Goal: Task Accomplishment & Management: Complete application form

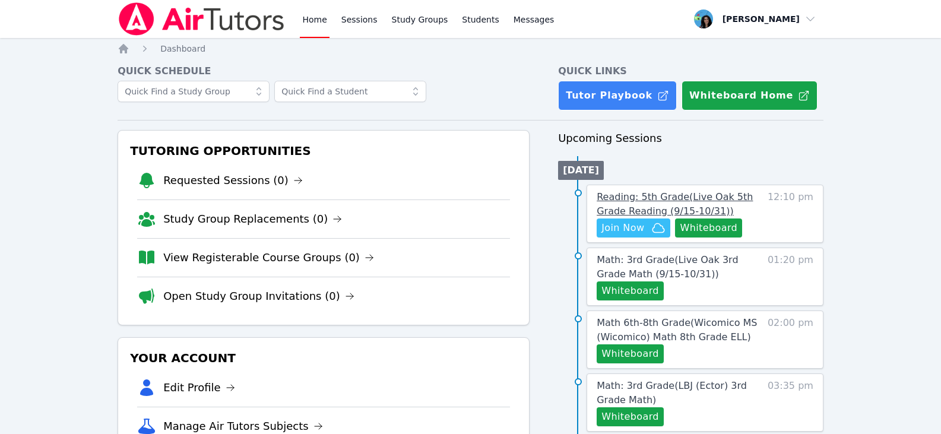
click at [663, 198] on span "Reading: 5th Grade ( Live Oak 5th Grade Reading (9/15-10/31) )" at bounding box center [674, 204] width 156 height 26
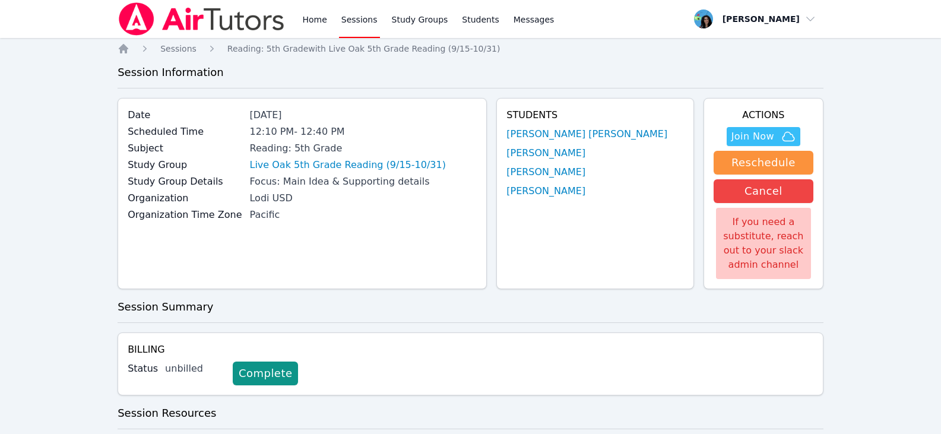
click at [573, 162] on ul "[PERSON_NAME] [PERSON_NAME] [PERSON_NAME] [PERSON_NAME] [PERSON_NAME]" at bounding box center [594, 162] width 177 height 71
click at [574, 155] on link "[PERSON_NAME]" at bounding box center [545, 153] width 79 height 14
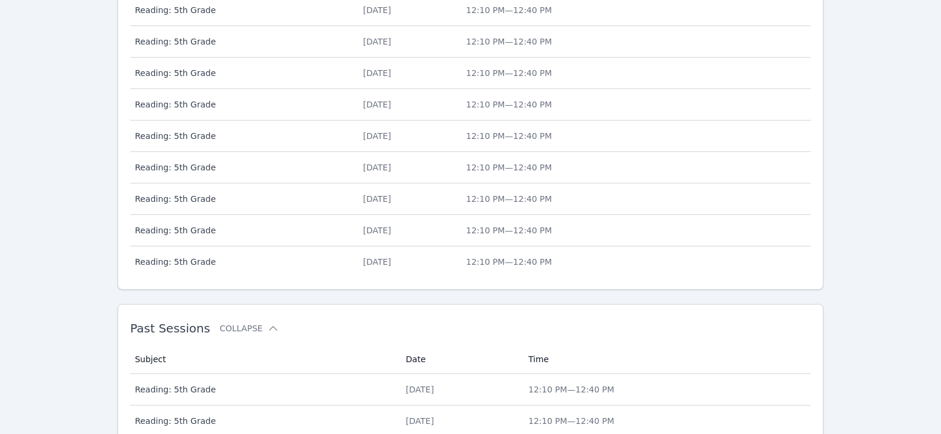
scroll to position [551, 0]
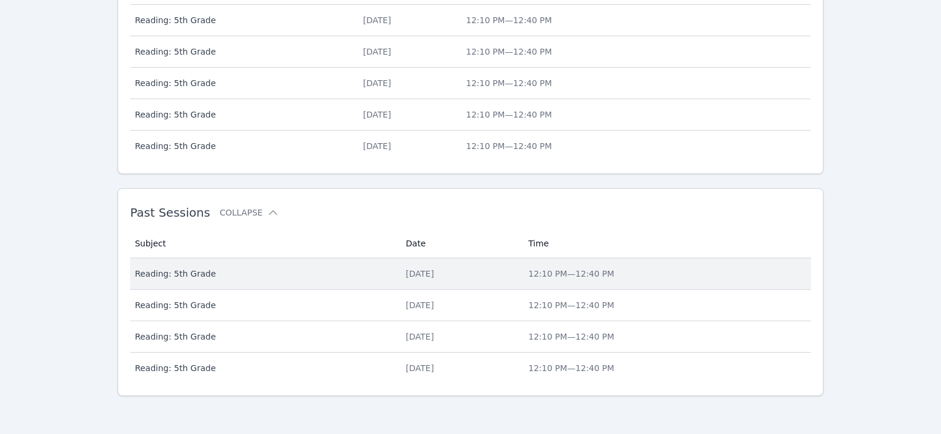
click at [472, 272] on div "[DATE]" at bounding box center [460, 274] width 108 height 12
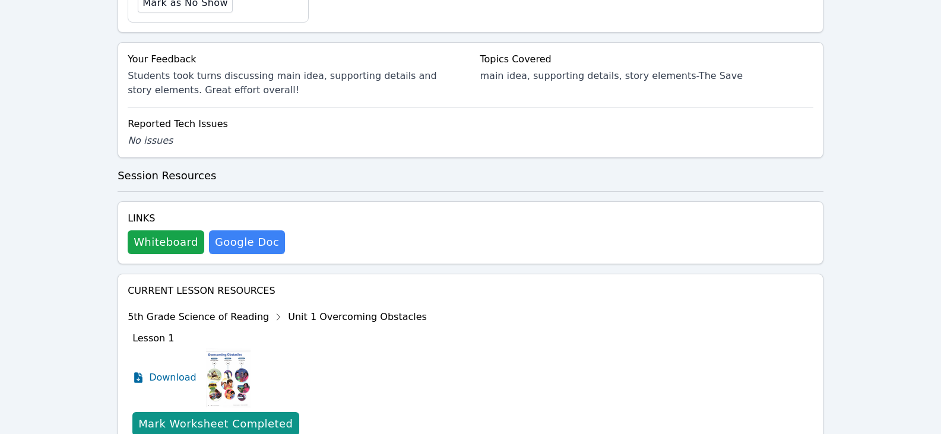
scroll to position [564, 0]
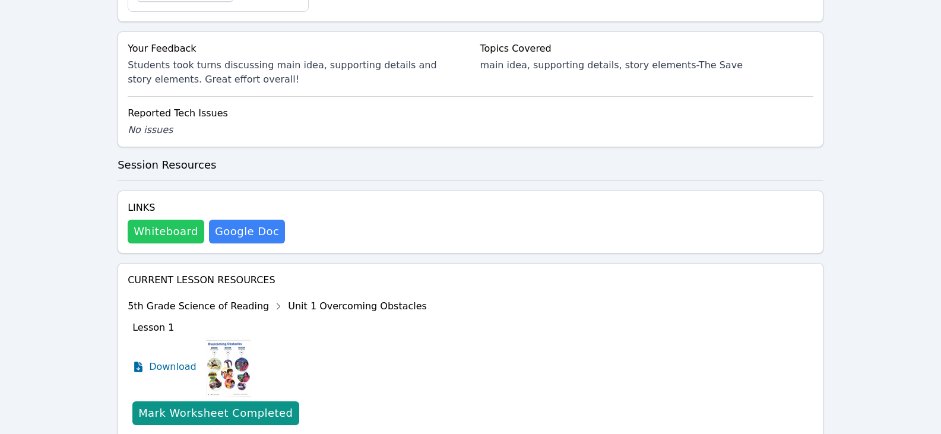
click at [198, 220] on button "Whiteboard" at bounding box center [166, 232] width 77 height 24
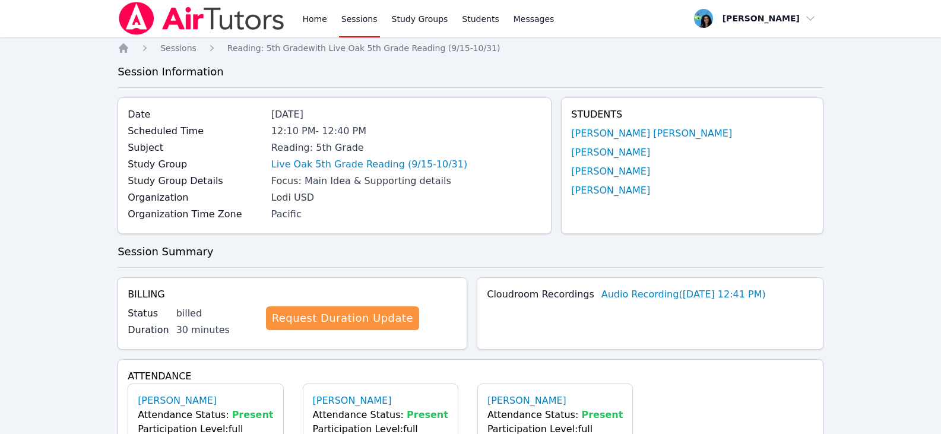
scroll to position [0, 0]
click at [354, 12] on link "Sessions" at bounding box center [359, 19] width 41 height 38
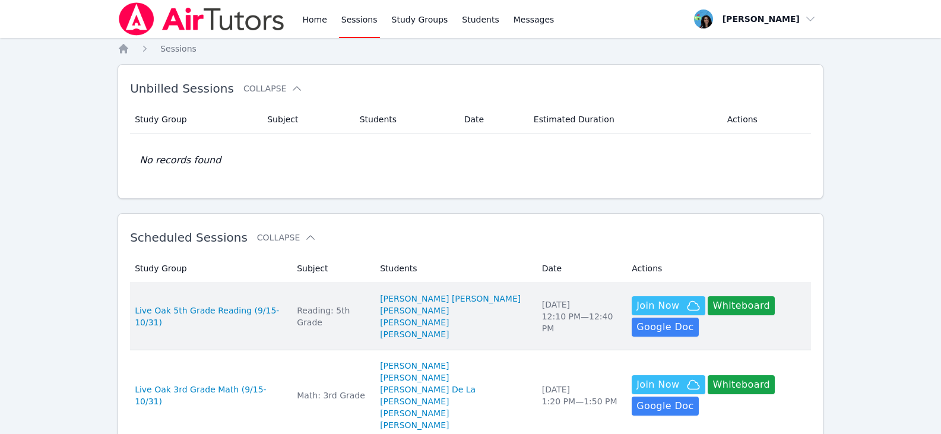
click at [337, 318] on div "Reading: 5th Grade" at bounding box center [331, 316] width 69 height 24
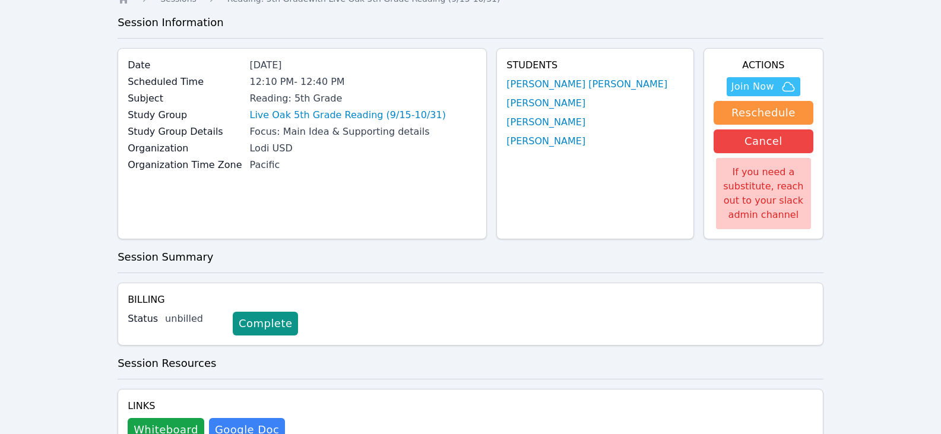
scroll to position [297, 0]
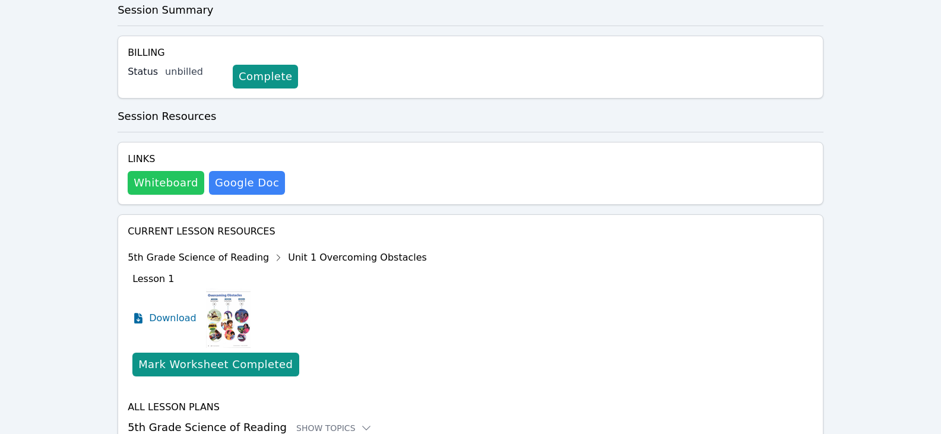
click at [160, 184] on button "Whiteboard" at bounding box center [166, 183] width 77 height 24
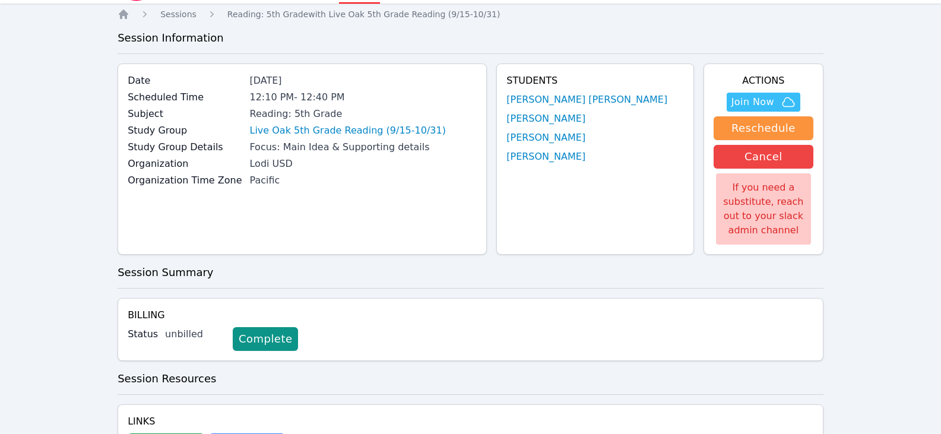
scroll to position [0, 0]
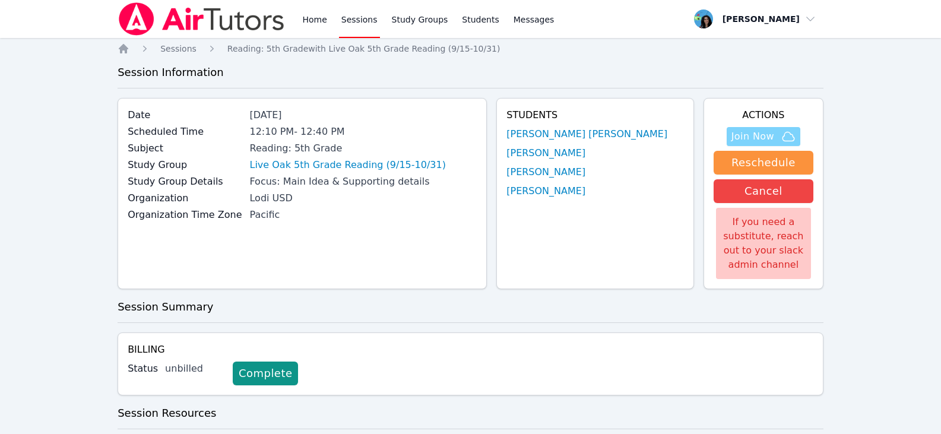
click at [752, 134] on span "Join Now" at bounding box center [752, 136] width 43 height 14
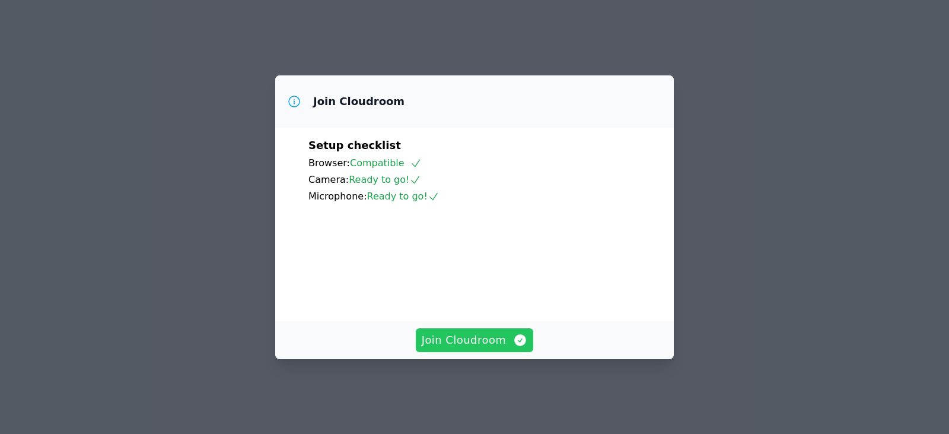
click at [486, 348] on span "Join Cloudroom" at bounding box center [475, 340] width 106 height 17
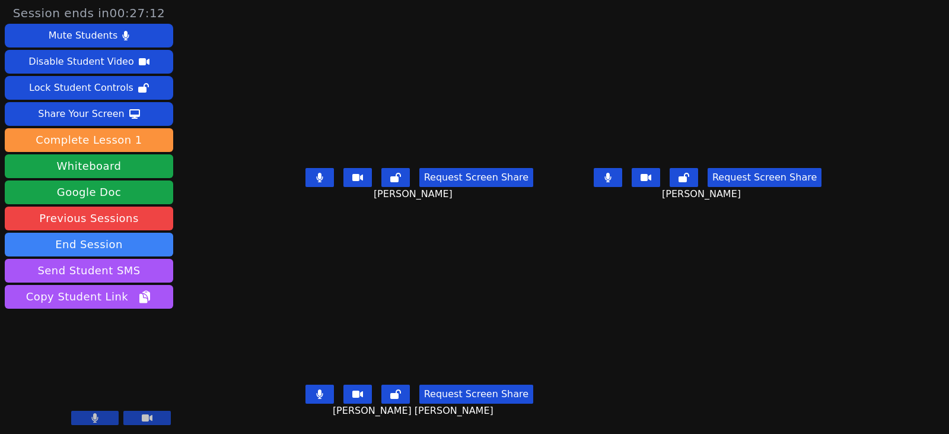
drag, startPoint x: 630, startPoint y: 185, endPoint x: 609, endPoint y: 198, distance: 24.5
click at [622, 185] on button at bounding box center [608, 177] width 28 height 19
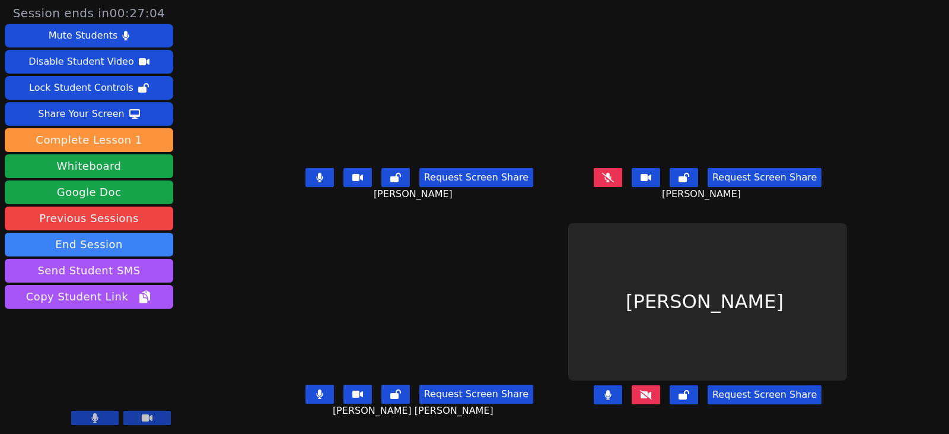
click at [311, 180] on button at bounding box center [320, 177] width 28 height 19
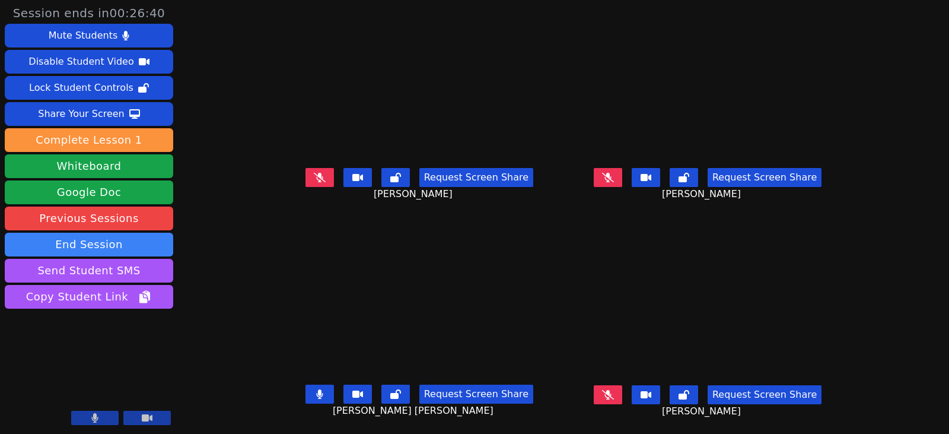
click at [622, 402] on button at bounding box center [608, 394] width 28 height 19
click at [903, 155] on div "Session ends in 00:23:25 Mute Students Disable Student Video Lock Student Contr…" at bounding box center [474, 217] width 949 height 434
click at [900, 164] on div "Session ends in 00:22:11 Mute Students Disable Student Video Lock Student Contr…" at bounding box center [474, 217] width 949 height 434
click at [617, 180] on button at bounding box center [608, 177] width 28 height 19
drag, startPoint x: 303, startPoint y: 178, endPoint x: 221, endPoint y: 198, distance: 84.3
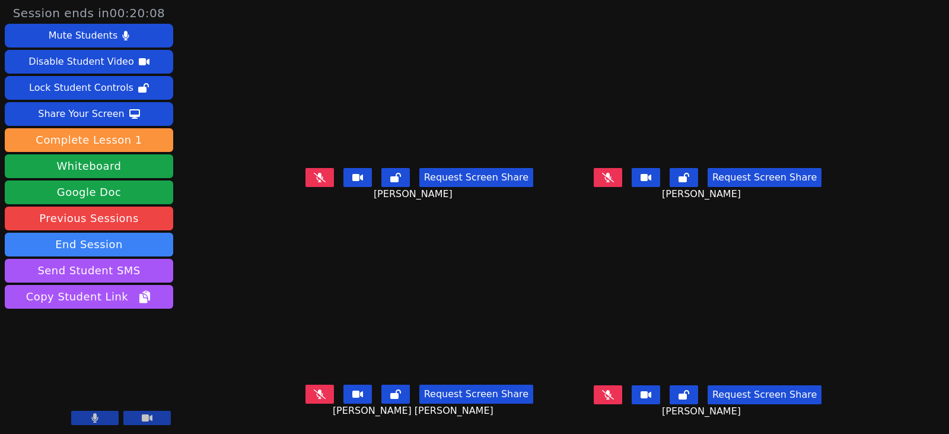
click at [314, 178] on icon at bounding box center [320, 177] width 12 height 9
click at [306, 178] on button at bounding box center [320, 177] width 28 height 19
click at [622, 183] on button at bounding box center [608, 177] width 28 height 19
click at [612, 175] on icon at bounding box center [608, 177] width 7 height 9
drag, startPoint x: 624, startPoint y: 396, endPoint x: 602, endPoint y: 398, distance: 22.0
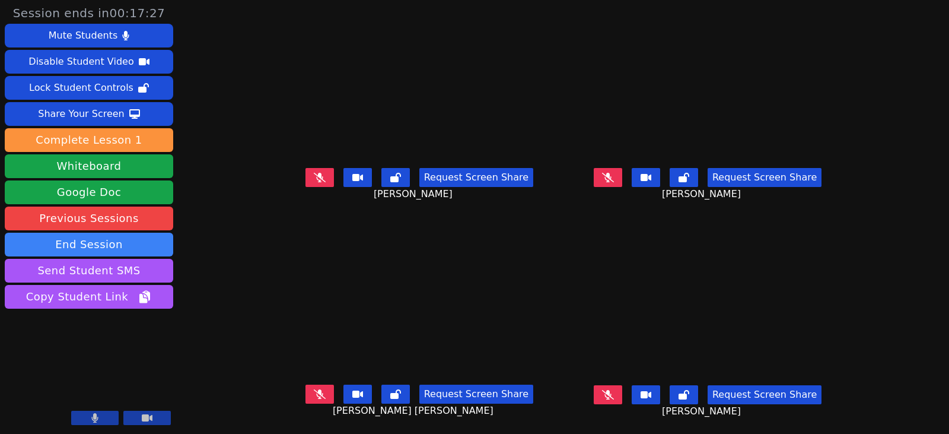
click at [614, 396] on icon at bounding box center [608, 394] width 12 height 9
drag, startPoint x: 627, startPoint y: 393, endPoint x: 495, endPoint y: 392, distance: 132.3
click at [611, 393] on icon at bounding box center [608, 394] width 7 height 9
click at [314, 393] on icon at bounding box center [320, 393] width 12 height 9
click at [316, 398] on icon at bounding box center [319, 393] width 7 height 9
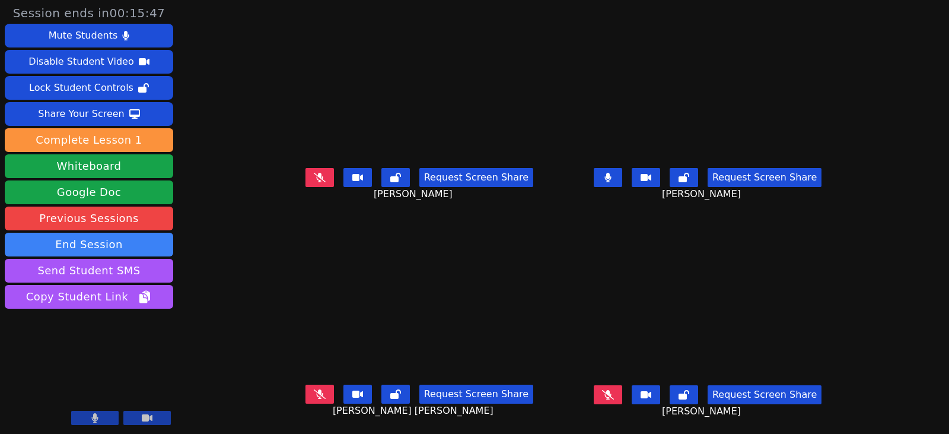
click at [622, 179] on button at bounding box center [608, 177] width 28 height 19
click at [622, 183] on button at bounding box center [608, 177] width 28 height 19
click at [614, 182] on icon at bounding box center [608, 177] width 12 height 9
click at [622, 183] on button at bounding box center [608, 177] width 28 height 19
click at [316, 173] on icon at bounding box center [319, 177] width 7 height 9
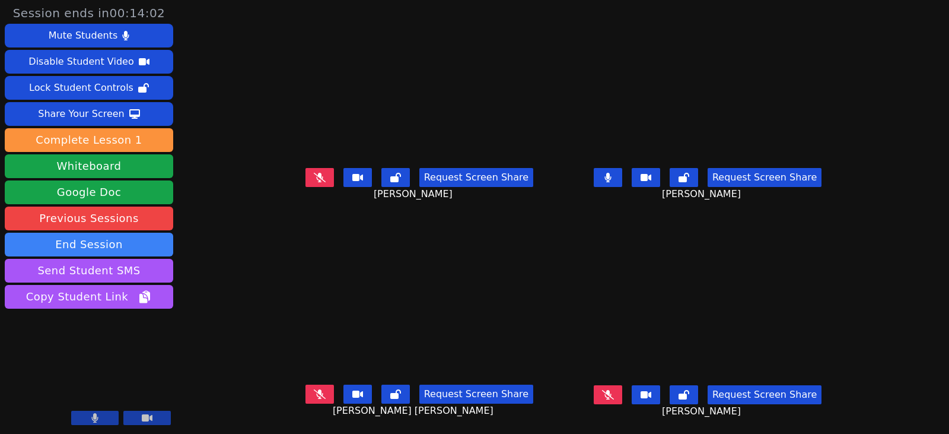
click at [314, 391] on icon at bounding box center [320, 393] width 12 height 9
click at [314, 179] on icon at bounding box center [320, 177] width 12 height 9
click at [316, 399] on icon at bounding box center [319, 393] width 7 height 9
click at [316, 177] on icon at bounding box center [319, 177] width 7 height 9
click at [614, 179] on button at bounding box center [608, 177] width 28 height 19
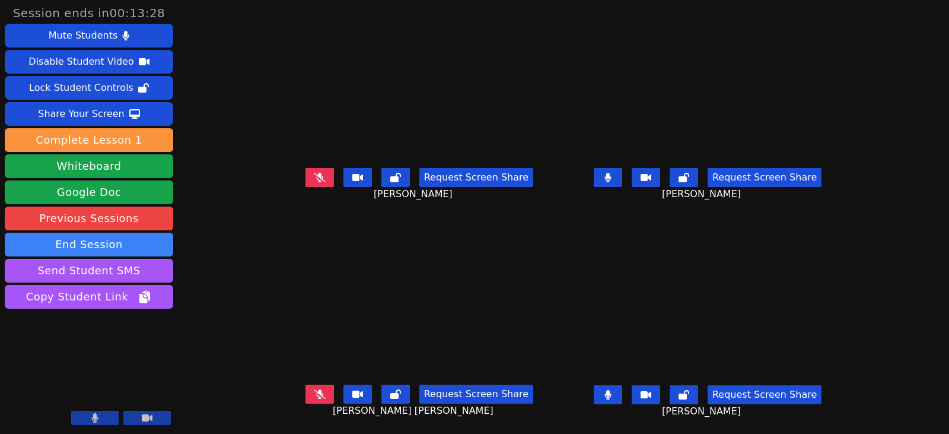
click at [622, 183] on button at bounding box center [608, 177] width 28 height 19
click at [612, 392] on icon at bounding box center [608, 394] width 7 height 9
click at [614, 393] on icon at bounding box center [608, 394] width 12 height 9
click at [321, 393] on div "Request Screen Share" at bounding box center [420, 394] width 228 height 19
click at [312, 392] on button at bounding box center [320, 394] width 28 height 19
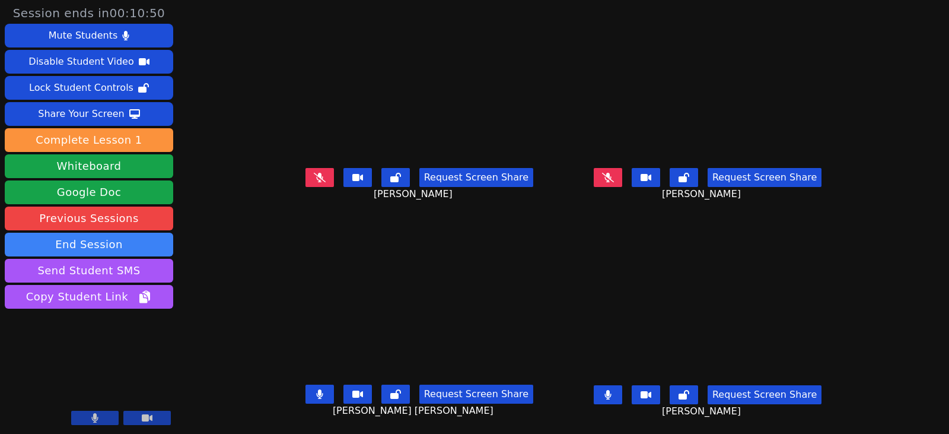
click at [622, 398] on button at bounding box center [608, 394] width 28 height 19
click at [622, 172] on button at bounding box center [608, 177] width 28 height 19
click at [316, 398] on icon at bounding box center [319, 393] width 7 height 9
click at [622, 174] on button at bounding box center [608, 177] width 28 height 19
drag, startPoint x: 307, startPoint y: 173, endPoint x: 322, endPoint y: 174, distance: 14.9
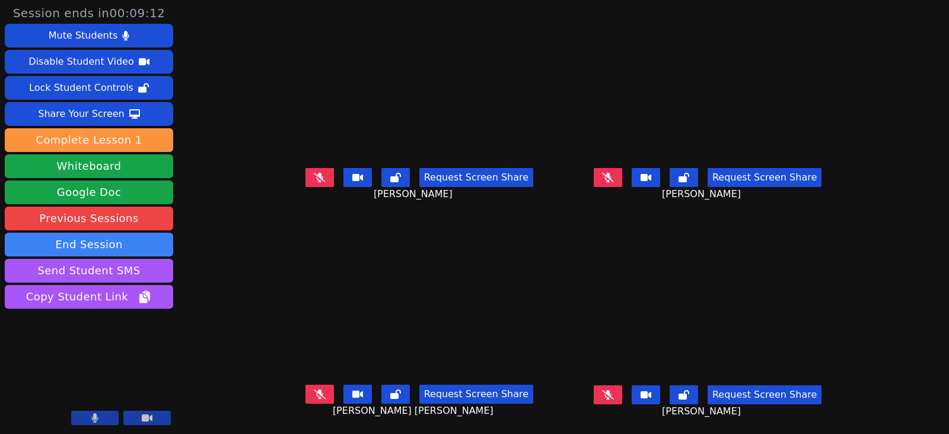
click at [314, 174] on icon at bounding box center [320, 177] width 12 height 9
click at [314, 394] on icon at bounding box center [320, 393] width 12 height 9
click at [622, 183] on button at bounding box center [608, 177] width 28 height 19
click at [313, 392] on button at bounding box center [320, 394] width 28 height 19
click at [621, 187] on button at bounding box center [608, 177] width 28 height 19
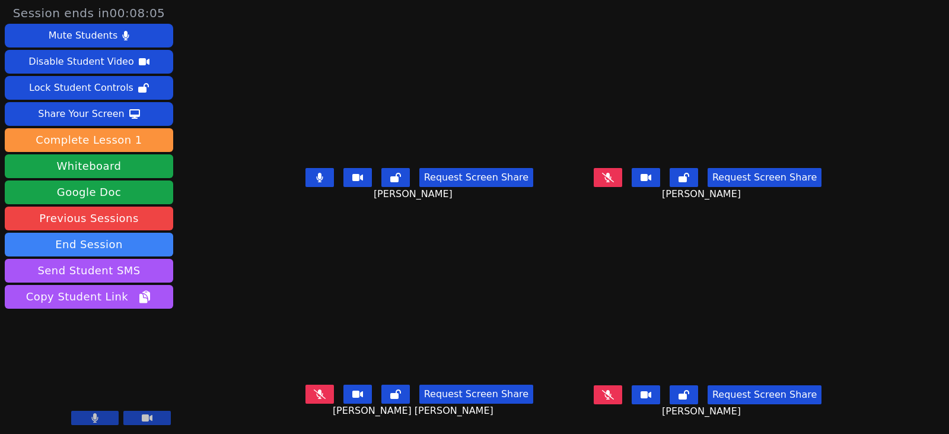
click at [316, 182] on icon at bounding box center [319, 177] width 7 height 9
click at [314, 395] on icon at bounding box center [320, 393] width 12 height 9
click at [611, 397] on icon at bounding box center [608, 394] width 7 height 9
click at [316, 395] on icon at bounding box center [319, 393] width 7 height 9
drag, startPoint x: 305, startPoint y: 392, endPoint x: 364, endPoint y: 395, distance: 59.4
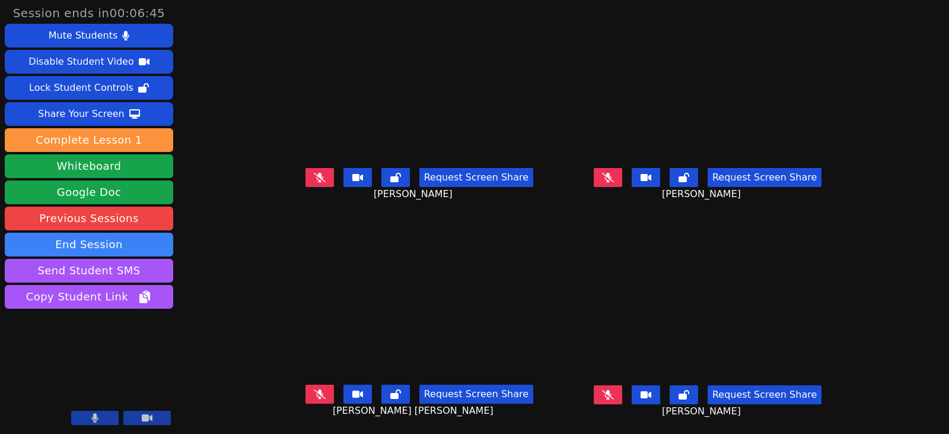
click at [314, 392] on icon at bounding box center [320, 393] width 12 height 9
click at [316, 399] on icon at bounding box center [319, 393] width 7 height 9
drag, startPoint x: 630, startPoint y: 393, endPoint x: 646, endPoint y: 390, distance: 15.7
click at [614, 393] on icon at bounding box center [608, 394] width 12 height 9
click at [618, 393] on button at bounding box center [608, 394] width 28 height 19
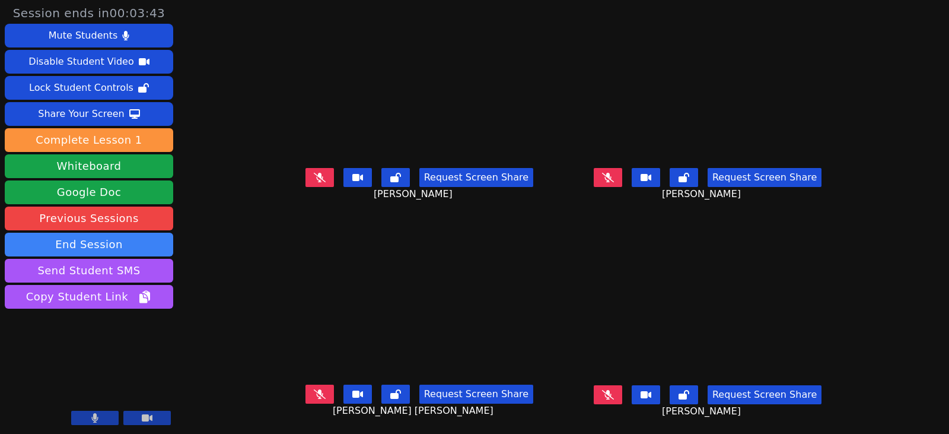
drag, startPoint x: 317, startPoint y: 180, endPoint x: 323, endPoint y: 183, distance: 6.4
click at [317, 180] on button at bounding box center [320, 177] width 28 height 19
click at [614, 182] on icon at bounding box center [608, 177] width 12 height 9
click at [614, 390] on icon at bounding box center [608, 393] width 12 height 9
click at [313, 397] on button at bounding box center [320, 394] width 28 height 19
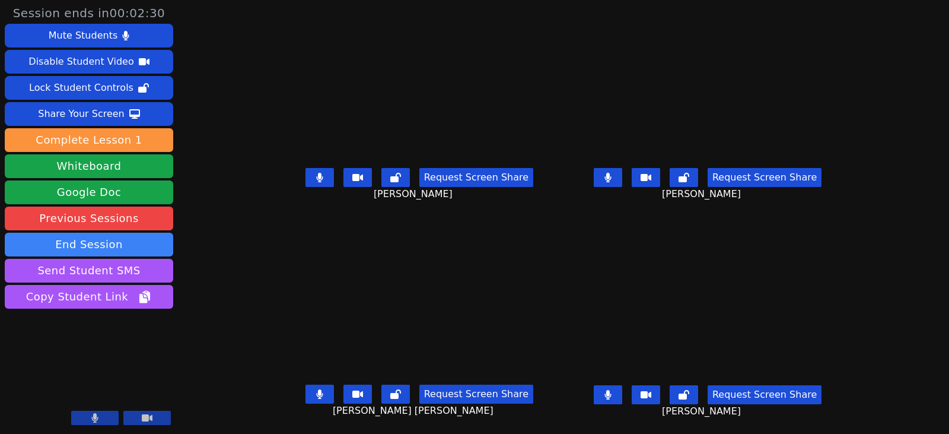
click at [612, 393] on icon at bounding box center [608, 394] width 7 height 9
click at [316, 397] on icon at bounding box center [319, 393] width 7 height 9
click at [306, 392] on button at bounding box center [320, 394] width 28 height 19
drag, startPoint x: -28, startPoint y: 384, endPoint x: -71, endPoint y: 384, distance: 43.3
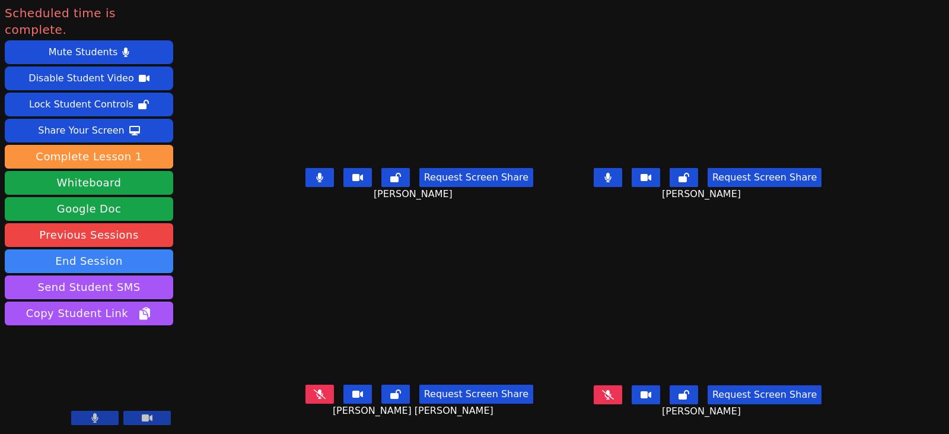
drag, startPoint x: 634, startPoint y: 402, endPoint x: 611, endPoint y: 404, distance: 22.6
click at [622, 402] on button at bounding box center [608, 394] width 28 height 19
click at [314, 398] on icon at bounding box center [320, 393] width 12 height 9
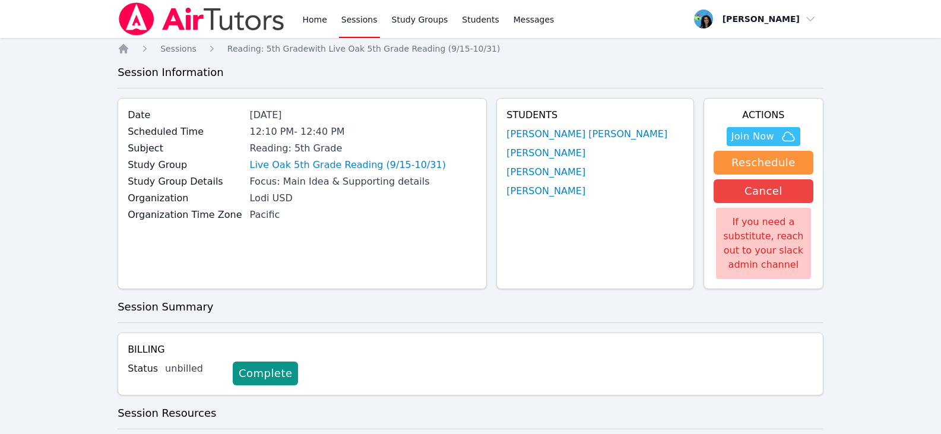
drag, startPoint x: 325, startPoint y: 14, endPoint x: 338, endPoint y: 23, distance: 16.3
click at [325, 14] on link "Home" at bounding box center [314, 19] width 29 height 38
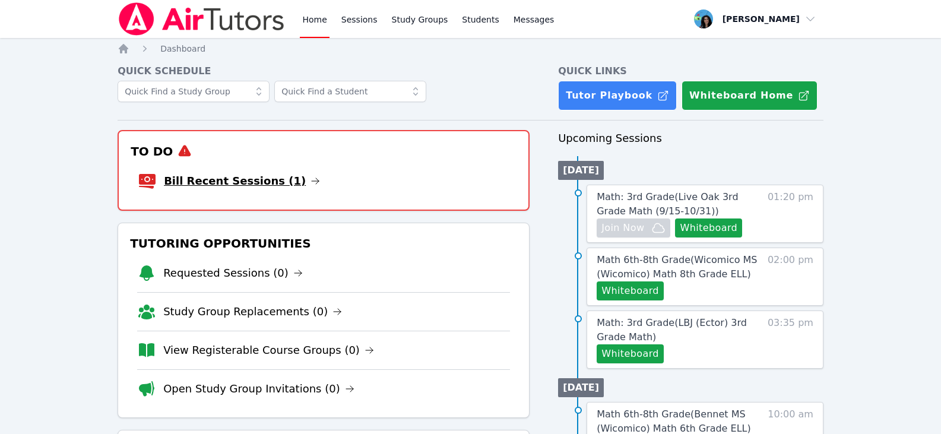
click at [310, 178] on icon at bounding box center [314, 180] width 9 height 9
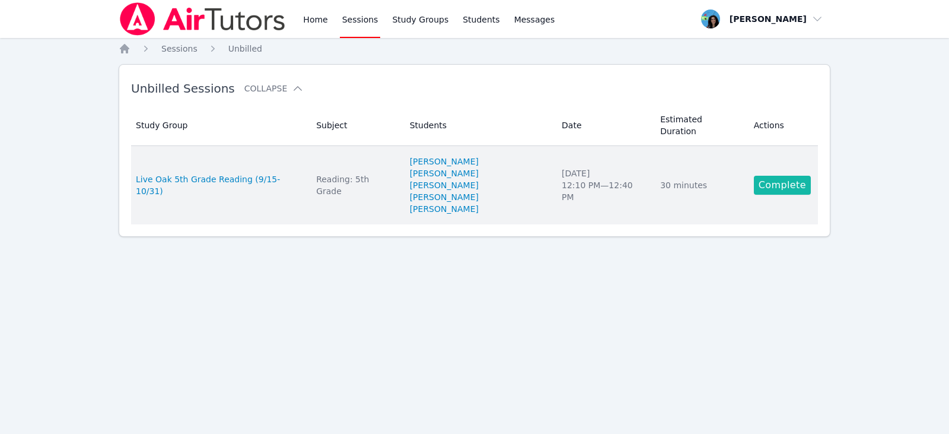
click at [776, 176] on link "Complete" at bounding box center [782, 185] width 57 height 19
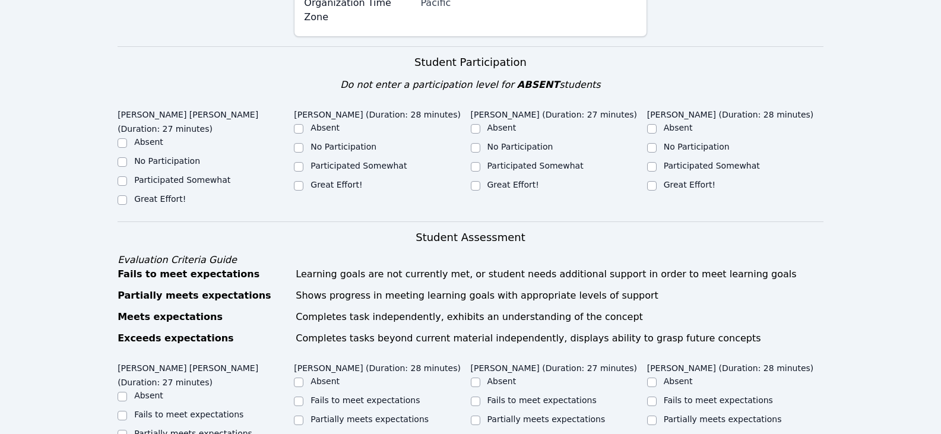
scroll to position [237, 0]
click at [162, 195] on label "Great Effort!" at bounding box center [160, 199] width 52 height 9
click at [127, 196] on input "Great Effort!" at bounding box center [121, 200] width 9 height 9
checkbox input "true"
click at [315, 180] on label "Great Effort!" at bounding box center [336, 184] width 52 height 9
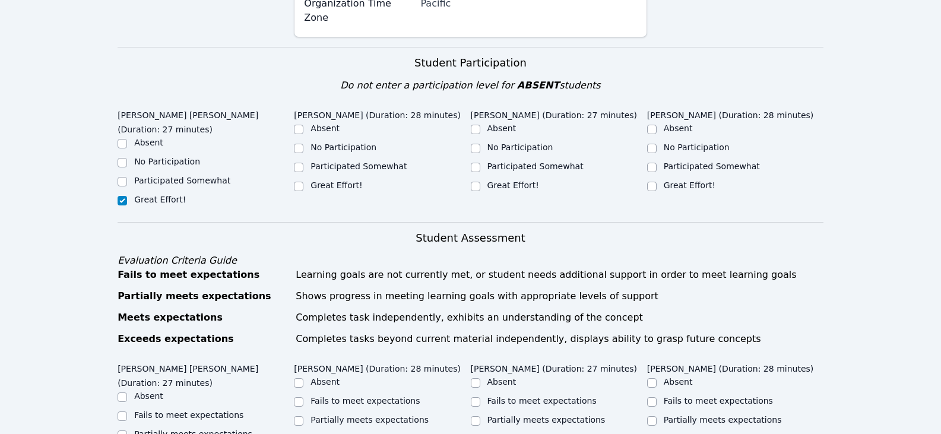
click at [303, 182] on input "Great Effort!" at bounding box center [298, 186] width 9 height 9
checkbox input "true"
click at [485, 179] on div "Great Effort!" at bounding box center [559, 186] width 176 height 14
click at [475, 182] on input "Great Effort!" at bounding box center [475, 186] width 9 height 9
checkbox input "true"
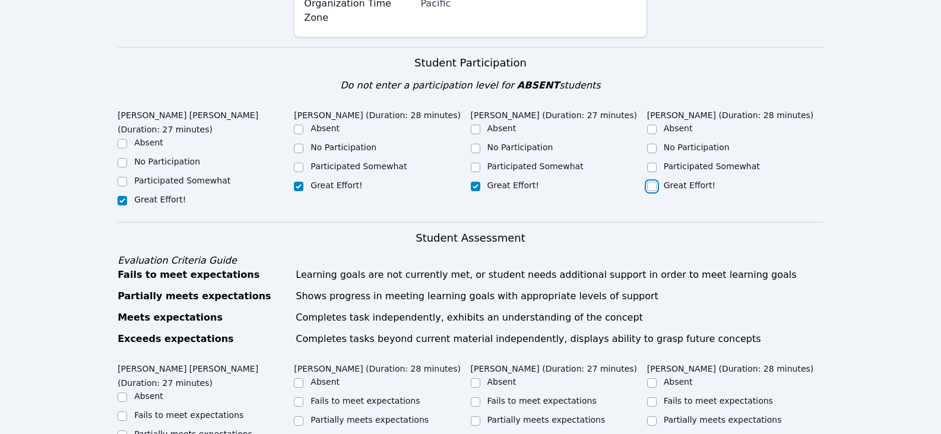
click at [655, 182] on input "Great Effort!" at bounding box center [651, 186] width 9 height 9
checkbox input "true"
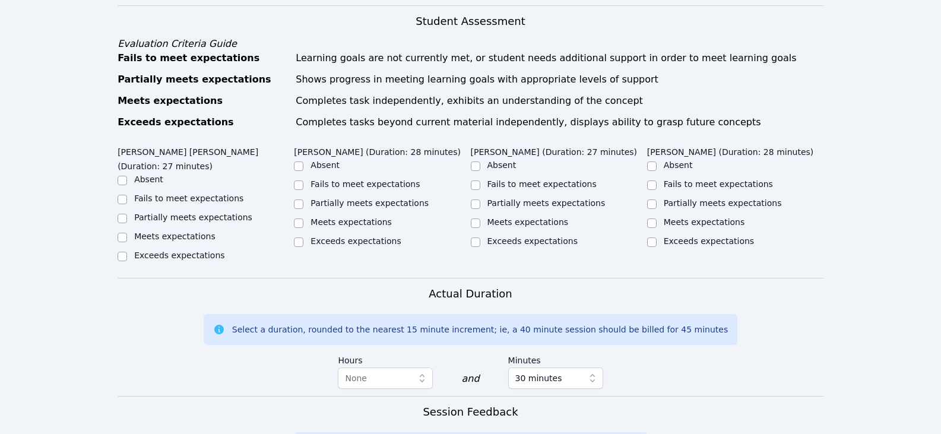
scroll to position [475, 0]
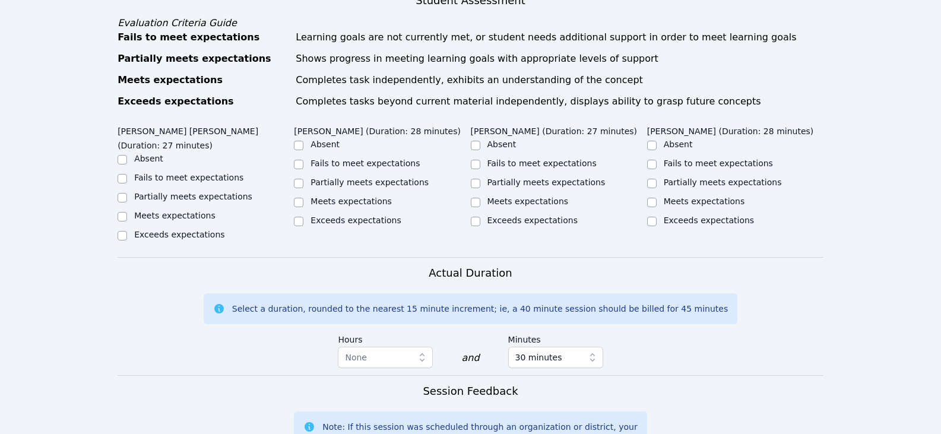
drag, startPoint x: 202, startPoint y: 157, endPoint x: 283, endPoint y: 160, distance: 80.8
click at [202, 192] on label "Partially meets expectations" at bounding box center [193, 196] width 118 height 9
click at [127, 193] on input "Partially meets expectations" at bounding box center [121, 197] width 9 height 9
checkbox input "true"
click at [394, 177] on label "Partially meets expectations" at bounding box center [369, 181] width 118 height 9
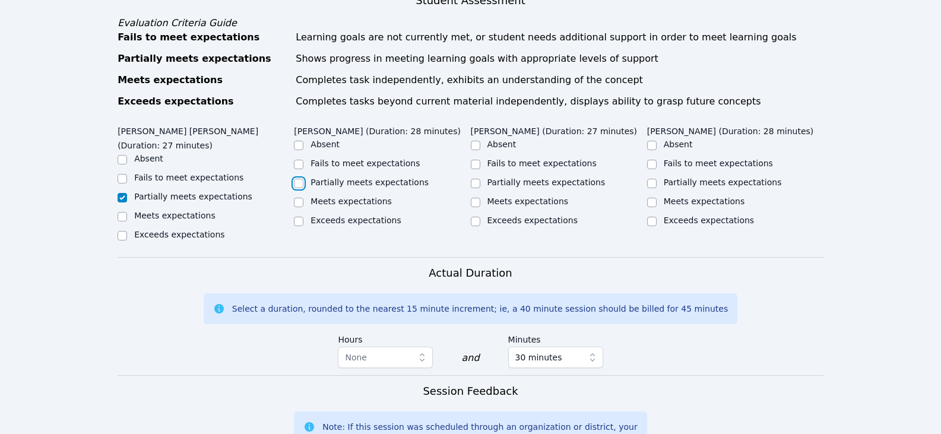
click at [303, 179] on input "Partially meets expectations" at bounding box center [298, 183] width 9 height 9
checkbox input "true"
click at [557, 177] on label "Partially meets expectations" at bounding box center [546, 181] width 118 height 9
click at [480, 179] on input "Partially meets expectations" at bounding box center [475, 183] width 9 height 9
checkbox input "true"
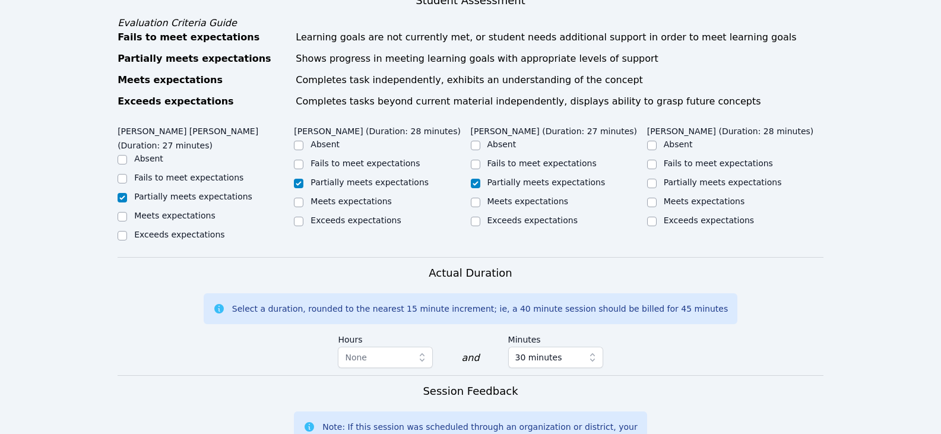
click at [758, 177] on label "Partially meets expectations" at bounding box center [722, 181] width 118 height 9
click at [656, 179] on input "Partially meets expectations" at bounding box center [651, 183] width 9 height 9
checkbox input "true"
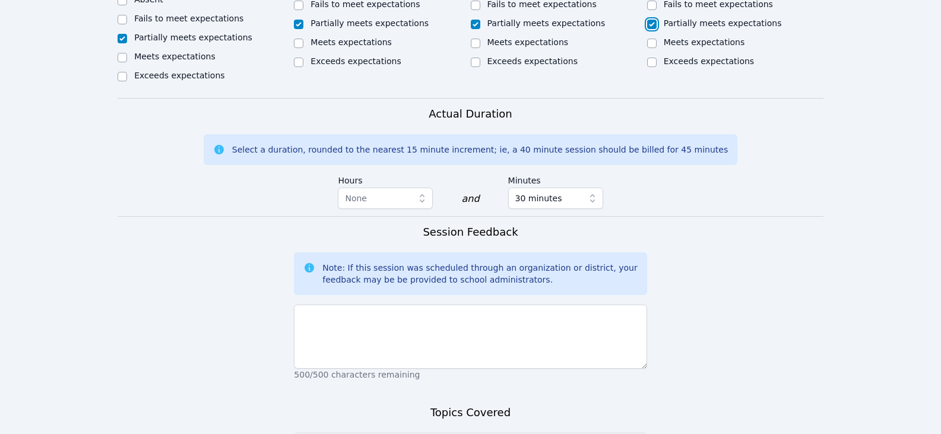
scroll to position [712, 0]
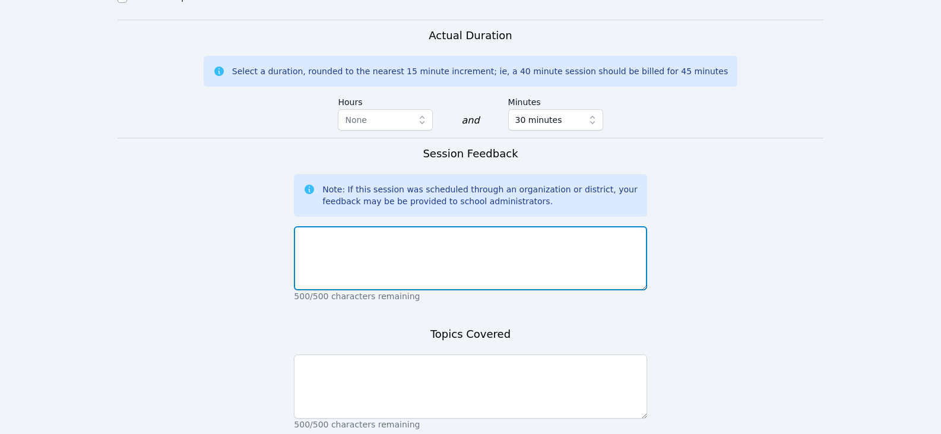
click at [539, 226] on textarea at bounding box center [470, 258] width 352 height 64
click at [391, 226] on textarea "Students started reading the School Dance Disaster with support." at bounding box center [470, 258] width 352 height 64
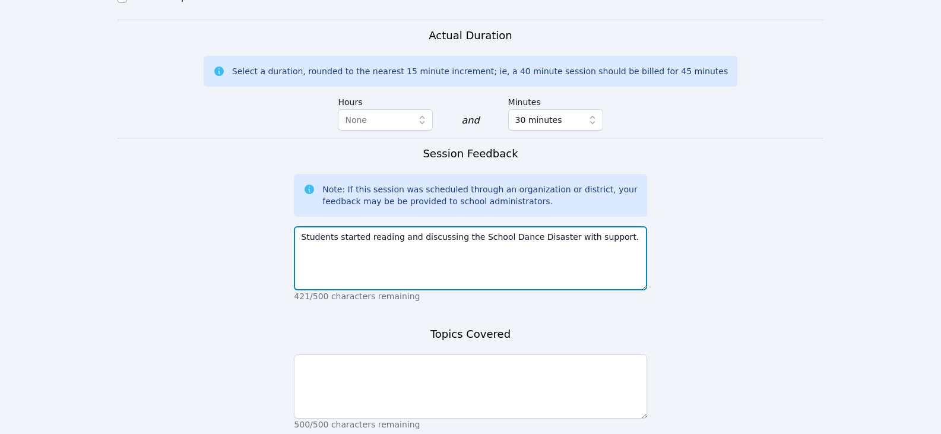
click at [577, 226] on textarea "Students started reading and discussing the School Dance Disaster with support." at bounding box center [470, 258] width 352 height 64
click at [608, 226] on textarea "Students started reading and discussing the School Dance Disaster with support." at bounding box center [470, 258] width 352 height 64
type textarea "Students started reading and discussing the School Dance Disaster with support.…"
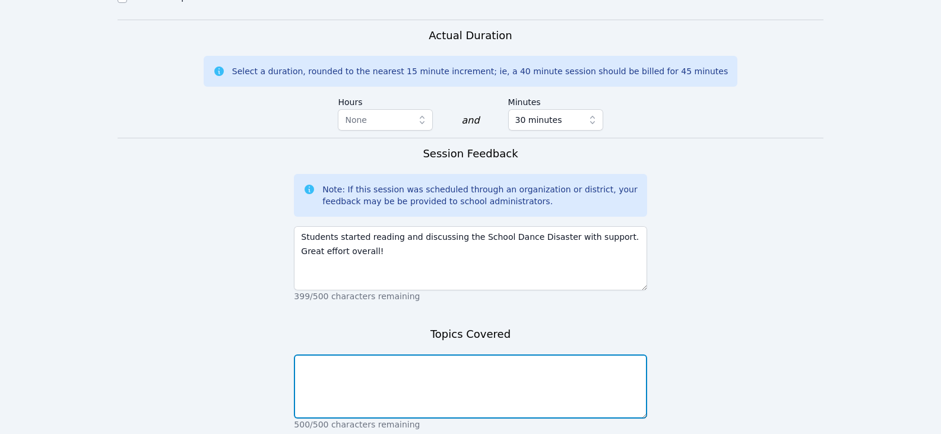
click at [471, 357] on textarea at bounding box center [470, 386] width 352 height 64
type textarea "reading fluency supporting details"
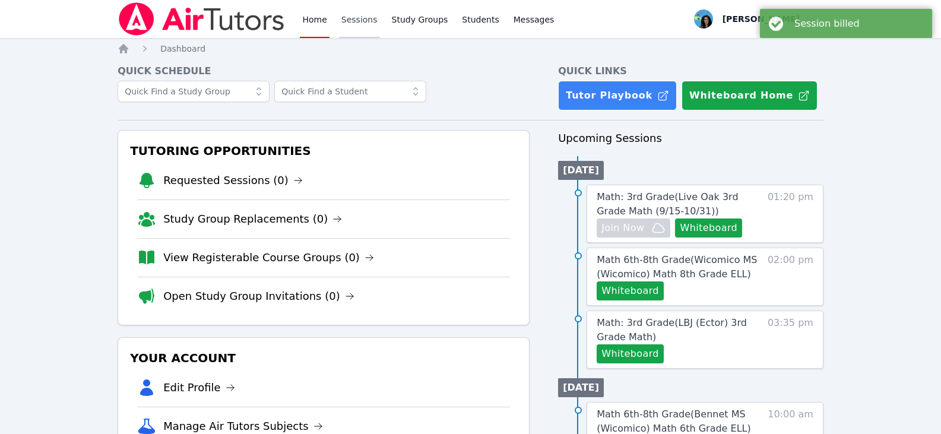
click at [349, 20] on link "Sessions" at bounding box center [359, 19] width 41 height 38
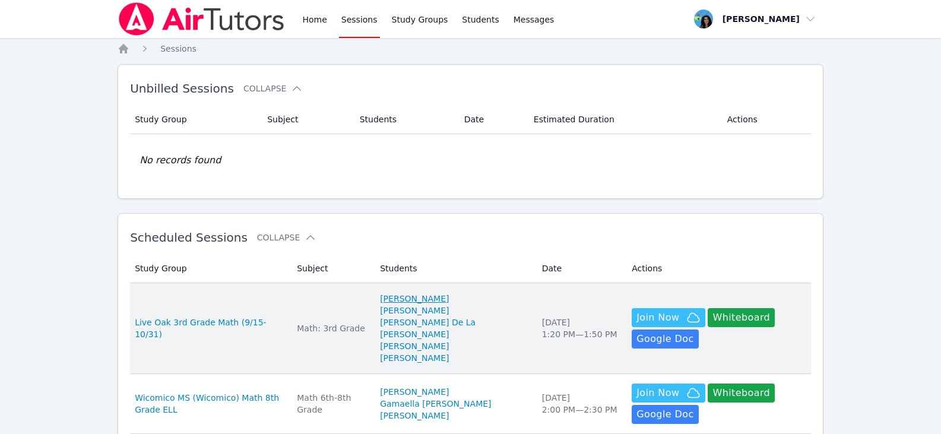
click at [412, 296] on link "[PERSON_NAME]" at bounding box center [414, 299] width 69 height 12
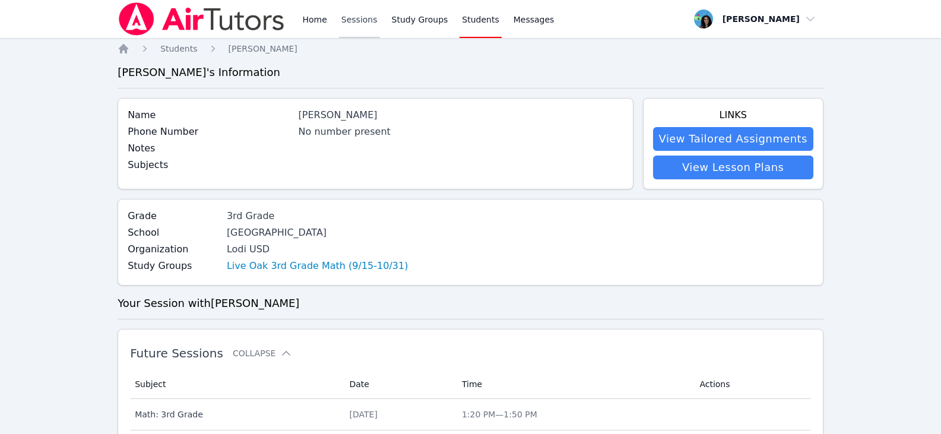
click at [357, 24] on link "Sessions" at bounding box center [359, 19] width 41 height 38
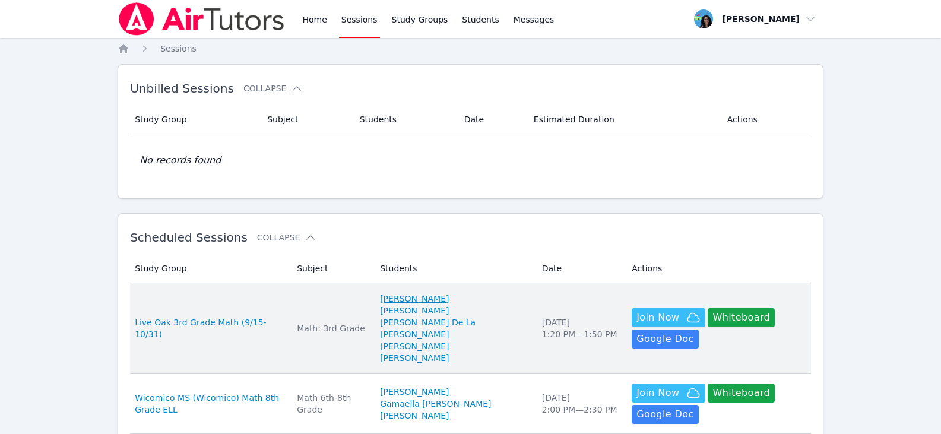
click at [439, 297] on link "[PERSON_NAME]" at bounding box center [414, 299] width 69 height 12
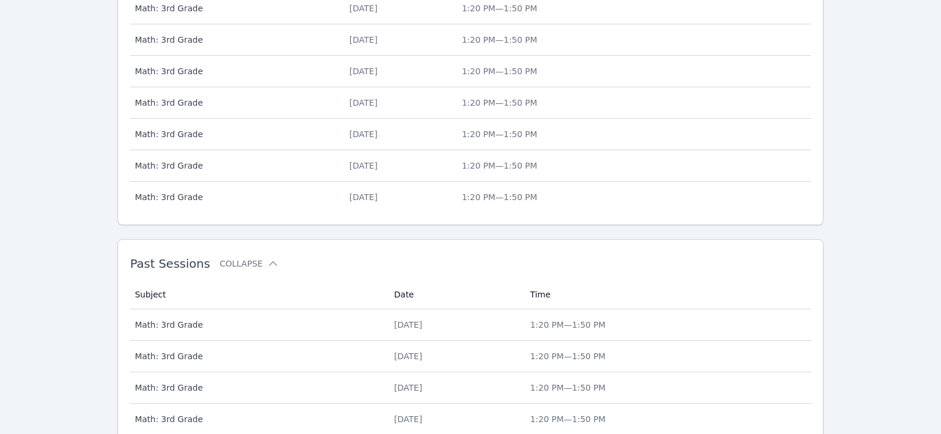
scroll to position [551, 0]
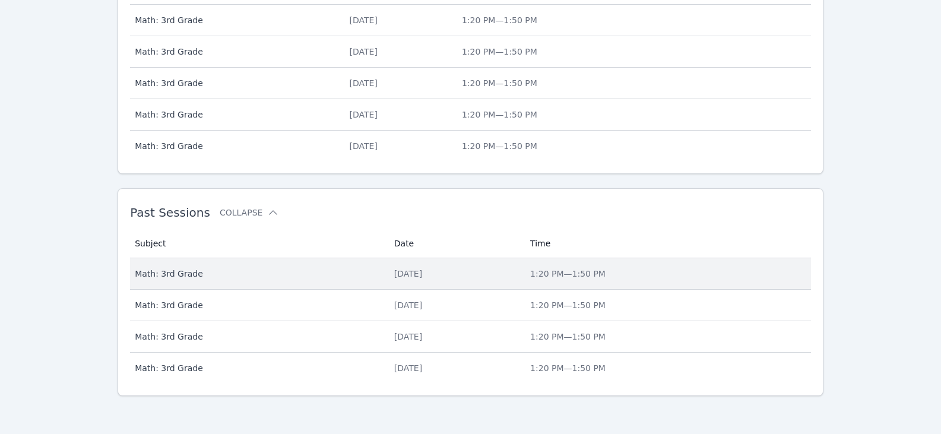
click at [394, 279] on div "[DATE]" at bounding box center [455, 274] width 122 height 12
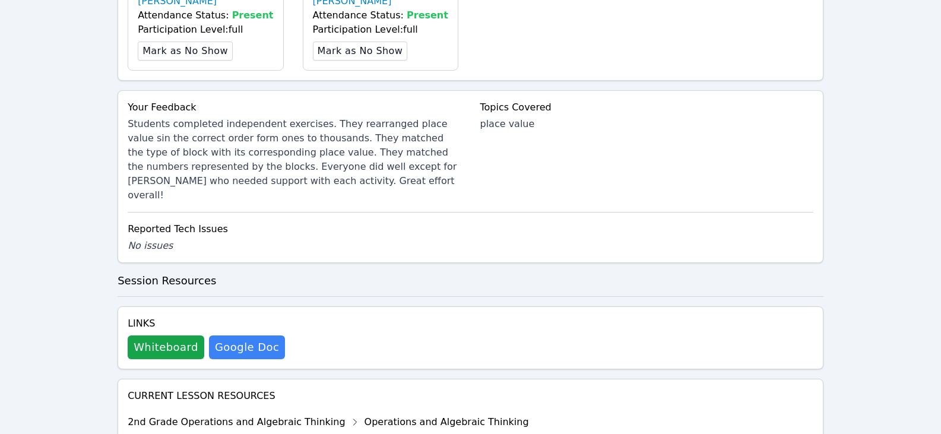
scroll to position [771, 0]
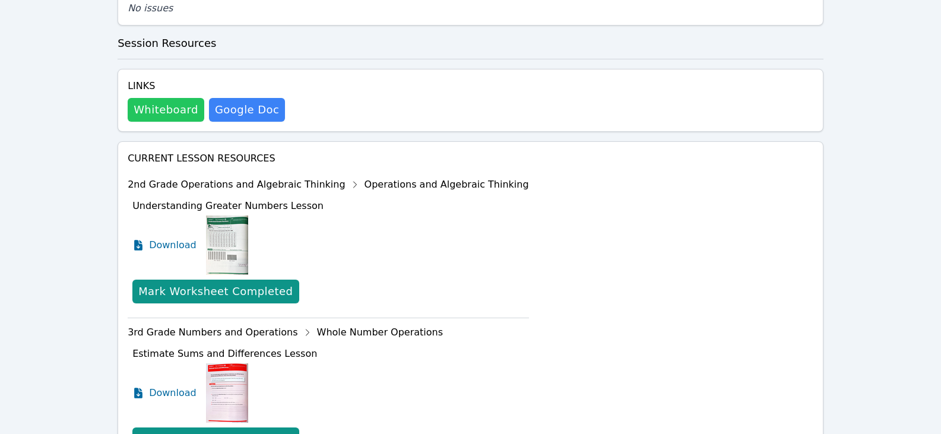
click at [181, 98] on button "Whiteboard" at bounding box center [166, 110] width 77 height 24
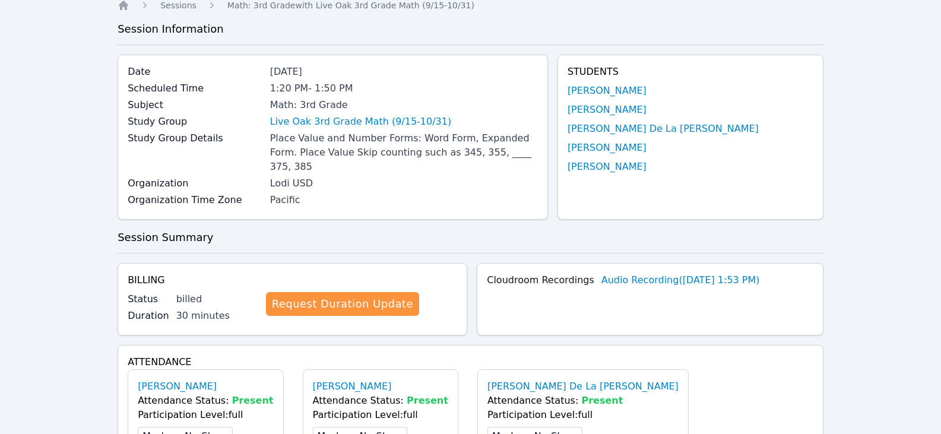
scroll to position [0, 0]
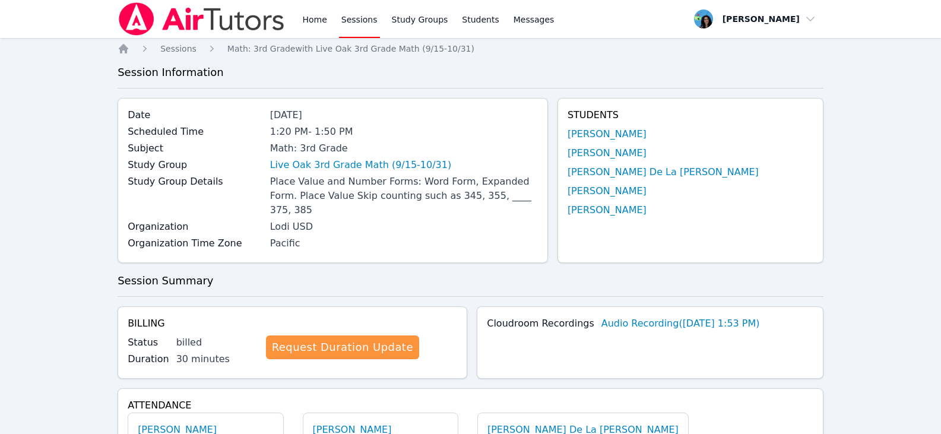
click at [347, 21] on link "Sessions" at bounding box center [359, 19] width 41 height 38
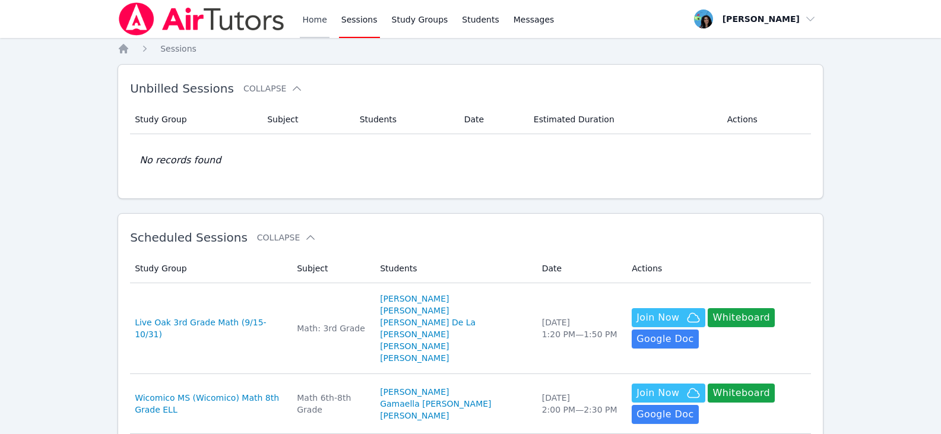
click at [322, 18] on link "Home" at bounding box center [314, 19] width 29 height 38
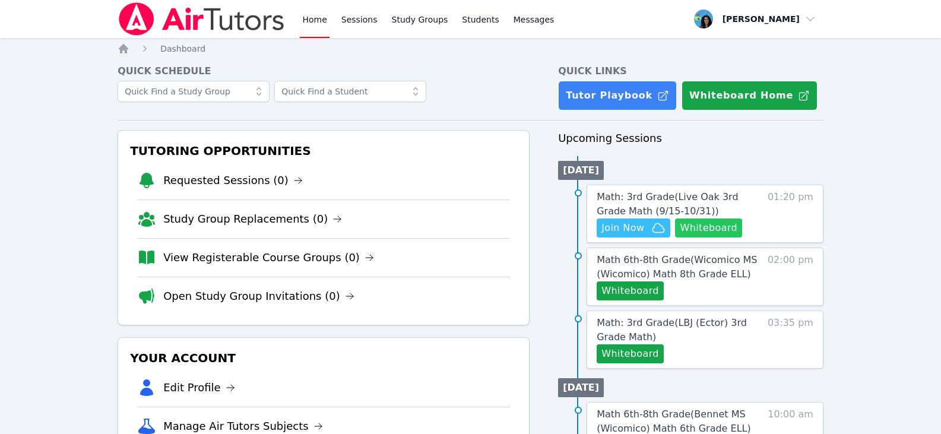
click at [696, 232] on button "Whiteboard" at bounding box center [708, 227] width 67 height 19
click at [651, 230] on icon "button" at bounding box center [658, 228] width 14 height 14
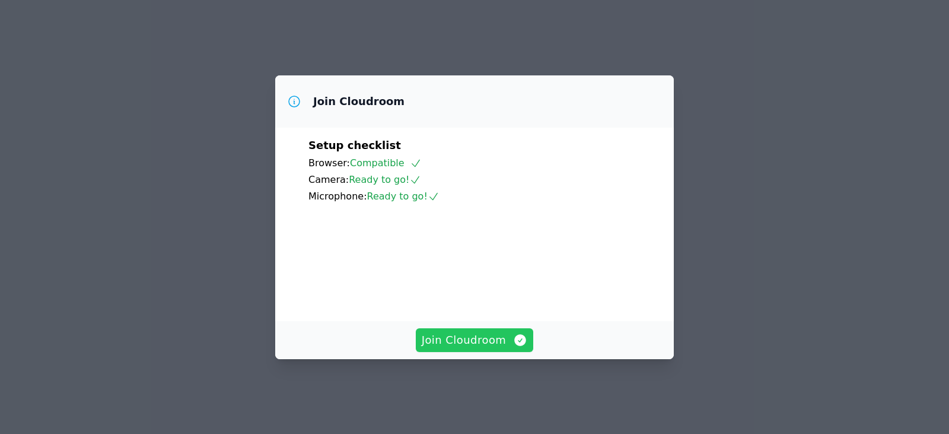
click at [520, 344] on icon "button" at bounding box center [521, 340] width 12 height 12
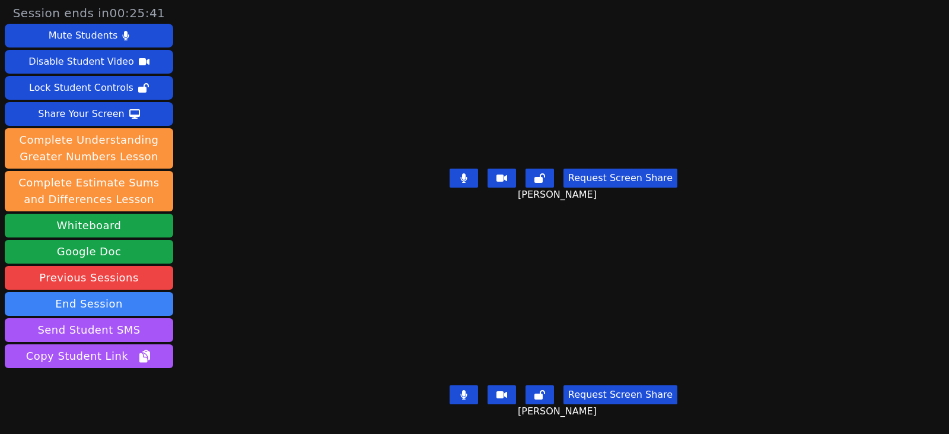
drag, startPoint x: 473, startPoint y: 176, endPoint x: 478, endPoint y: 190, distance: 15.8
click at [473, 176] on button at bounding box center [464, 178] width 28 height 19
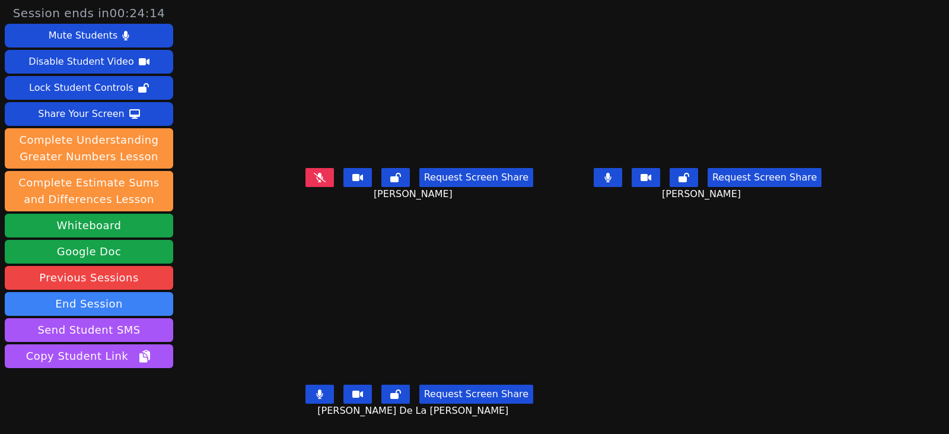
click at [622, 186] on button at bounding box center [608, 177] width 28 height 19
click at [306, 388] on button at bounding box center [320, 394] width 28 height 19
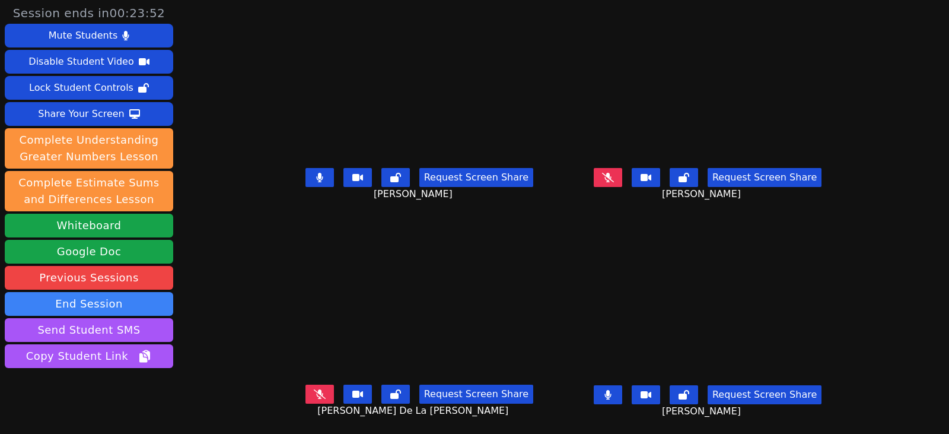
click at [622, 393] on button at bounding box center [608, 394] width 28 height 19
click at [316, 178] on icon at bounding box center [319, 177] width 7 height 9
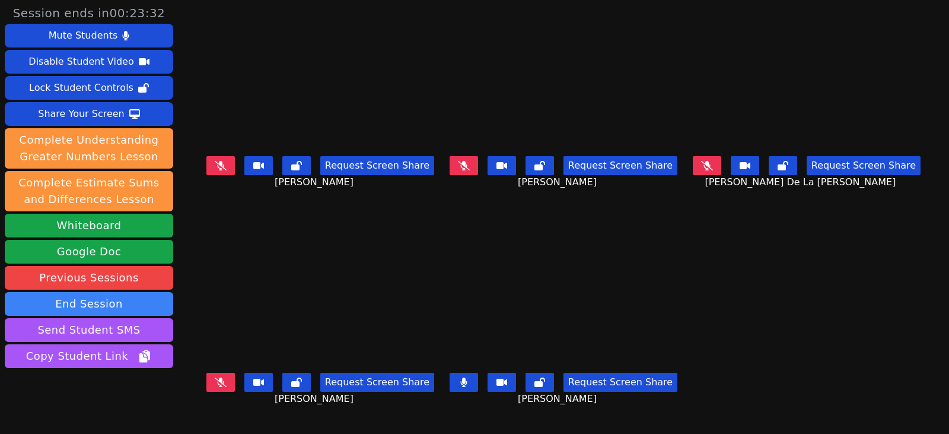
click at [468, 380] on button at bounding box center [464, 382] width 28 height 19
drag, startPoint x: 208, startPoint y: 168, endPoint x: 217, endPoint y: 190, distance: 23.9
click at [215, 168] on icon at bounding box center [221, 165] width 12 height 9
click at [215, 382] on icon at bounding box center [221, 381] width 12 height 9
click at [469, 172] on button at bounding box center [464, 165] width 28 height 19
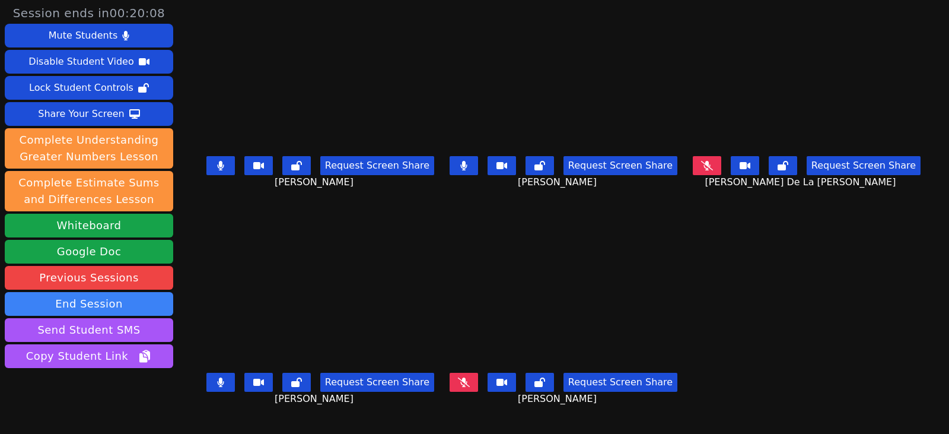
click at [462, 380] on icon at bounding box center [464, 381] width 12 height 9
click at [713, 162] on icon at bounding box center [707, 165] width 12 height 9
click at [217, 166] on button at bounding box center [221, 165] width 28 height 19
click at [207, 380] on button at bounding box center [221, 382] width 28 height 19
click at [450, 382] on button at bounding box center [464, 382] width 28 height 19
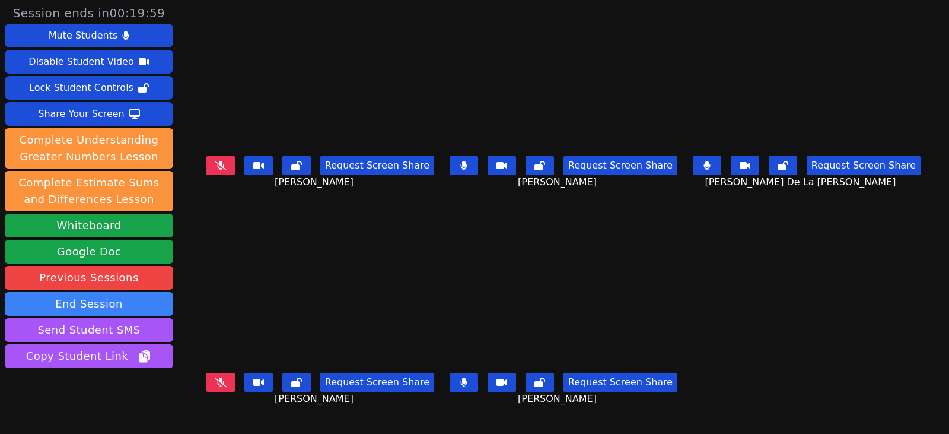
click at [454, 168] on button at bounding box center [464, 165] width 28 height 19
click at [710, 166] on icon at bounding box center [707, 165] width 7 height 9
click at [470, 375] on button at bounding box center [464, 382] width 28 height 19
click at [470, 167] on button at bounding box center [464, 165] width 28 height 19
click at [465, 364] on video at bounding box center [564, 301] width 236 height 133
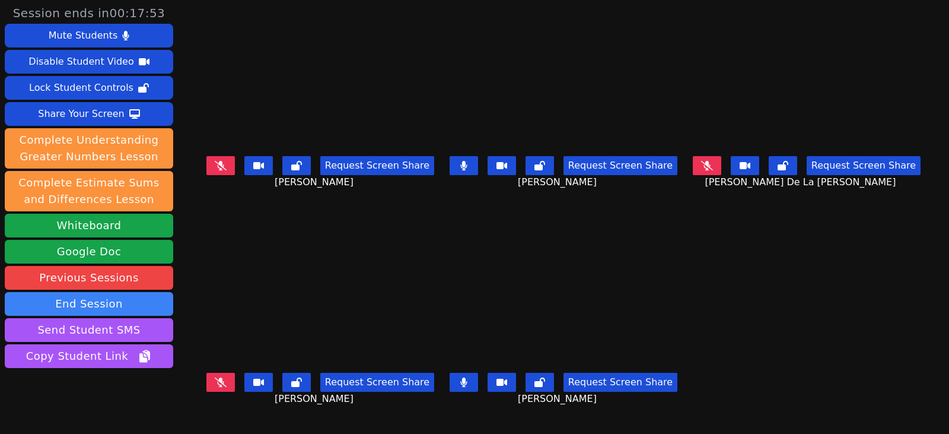
click at [460, 377] on icon at bounding box center [463, 381] width 7 height 9
drag, startPoint x: 453, startPoint y: 159, endPoint x: 459, endPoint y: 184, distance: 25.6
click at [453, 159] on button at bounding box center [464, 165] width 28 height 19
click at [462, 165] on icon at bounding box center [464, 165] width 12 height 9
click at [722, 167] on button at bounding box center [707, 165] width 28 height 19
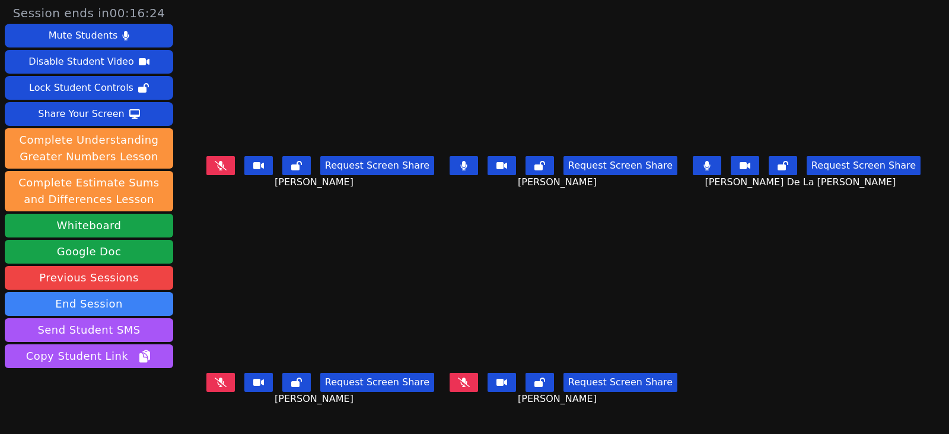
click at [722, 167] on button at bounding box center [707, 165] width 28 height 19
click at [456, 166] on button at bounding box center [464, 165] width 28 height 19
click at [221, 152] on div "Request Screen Share Edwin Silve" at bounding box center [320, 174] width 236 height 47
click at [215, 161] on icon at bounding box center [221, 165] width 12 height 9
click at [215, 379] on icon at bounding box center [221, 381] width 12 height 9
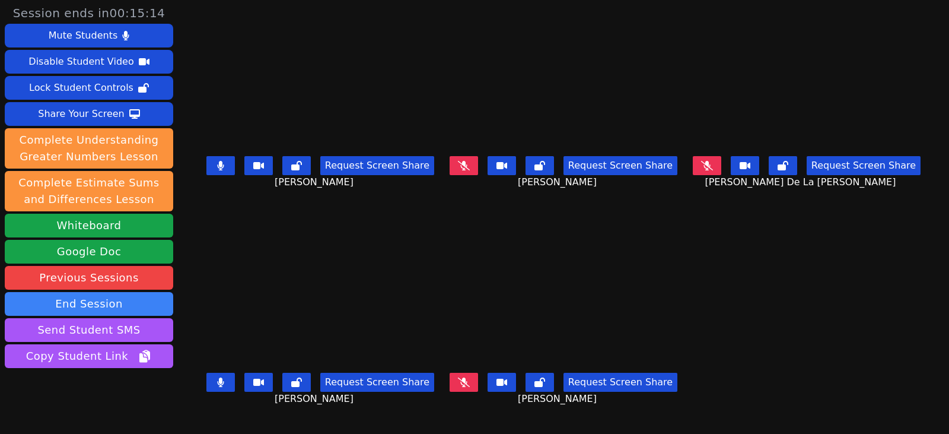
click at [460, 379] on icon at bounding box center [464, 381] width 12 height 9
click at [465, 162] on icon at bounding box center [464, 165] width 12 height 9
click at [217, 164] on icon at bounding box center [220, 165] width 7 height 9
click at [463, 161] on icon at bounding box center [463, 165] width 7 height 9
click at [466, 380] on button at bounding box center [464, 382] width 28 height 19
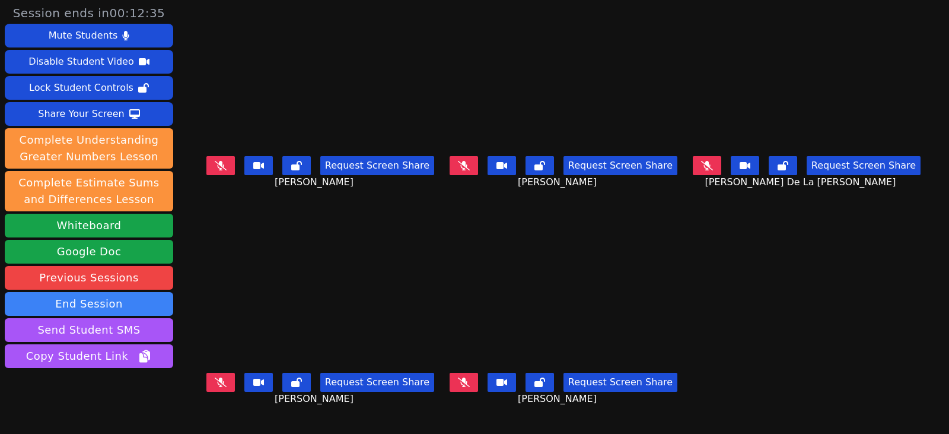
drag, startPoint x: 11, startPoint y: 322, endPoint x: -405, endPoint y: 326, distance: 415.4
click at [713, 162] on icon at bounding box center [707, 165] width 12 height 9
click at [722, 166] on button at bounding box center [707, 165] width 28 height 19
click at [215, 169] on icon at bounding box center [221, 165] width 12 height 9
click at [218, 167] on button at bounding box center [221, 165] width 28 height 19
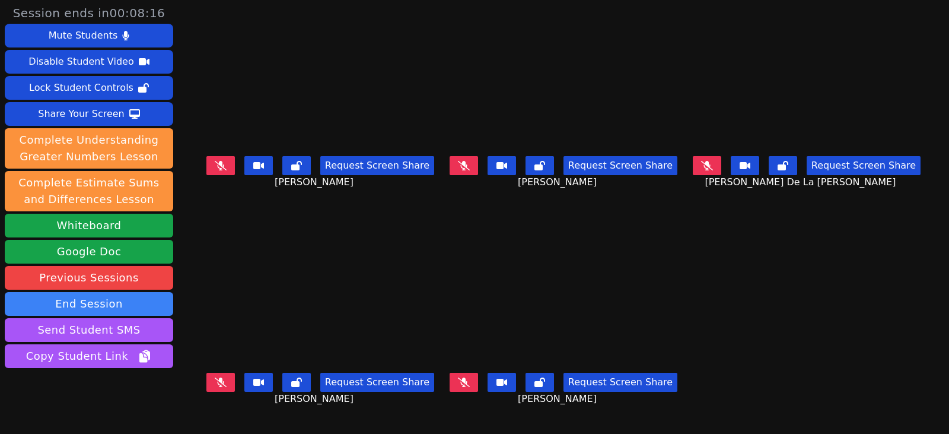
click at [708, 170] on button at bounding box center [707, 165] width 28 height 19
click at [705, 162] on button at bounding box center [707, 165] width 28 height 19
click at [217, 382] on icon at bounding box center [220, 381] width 7 height 9
click at [215, 169] on icon at bounding box center [221, 165] width 12 height 9
click at [217, 167] on icon at bounding box center [220, 165] width 7 height 9
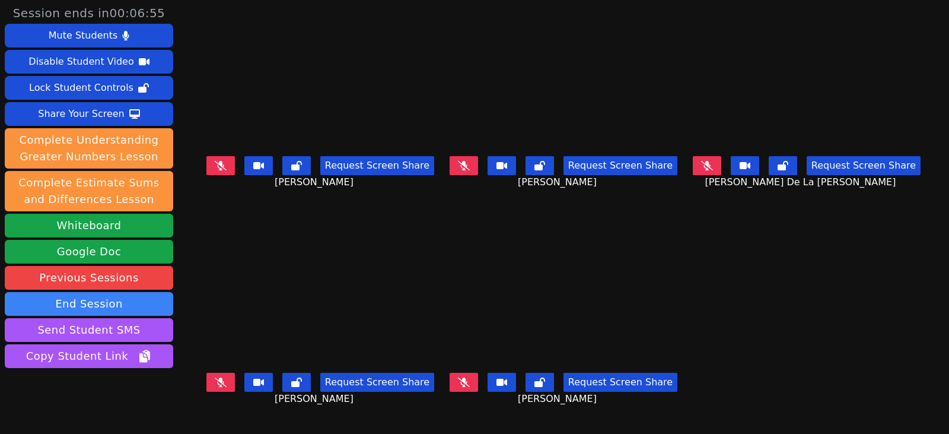
click at [207, 163] on button at bounding box center [221, 165] width 28 height 19
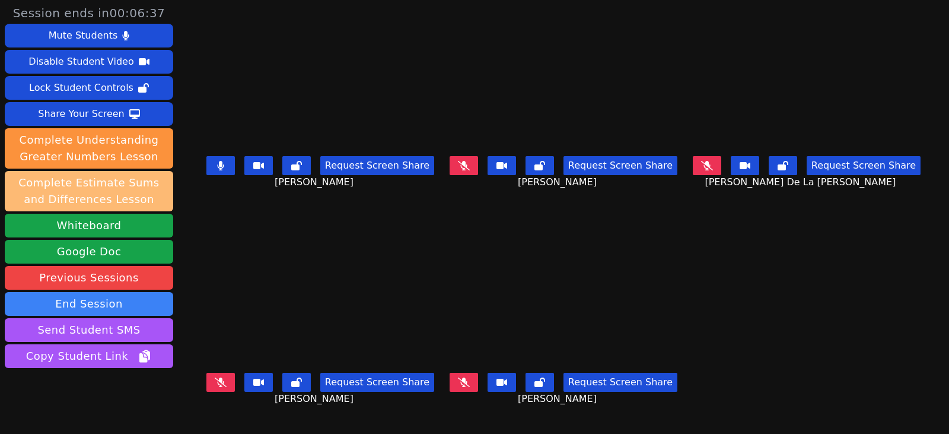
drag, startPoint x: 207, startPoint y: 166, endPoint x: 37, endPoint y: 205, distance: 174.8
click at [217, 166] on icon at bounding box center [220, 165] width 7 height 9
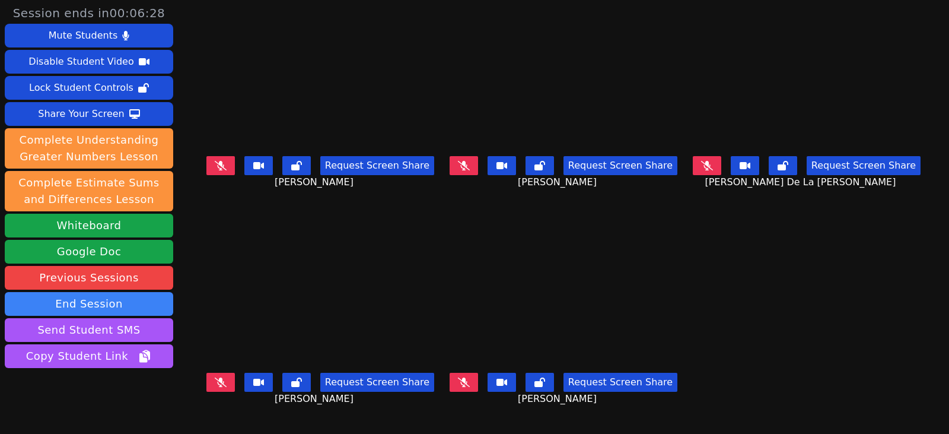
click at [215, 167] on icon at bounding box center [221, 165] width 12 height 9
click at [208, 171] on button at bounding box center [221, 165] width 28 height 19
click at [215, 169] on icon at bounding box center [221, 165] width 12 height 9
click at [207, 165] on button at bounding box center [221, 165] width 28 height 19
click at [207, 380] on button at bounding box center [221, 382] width 28 height 19
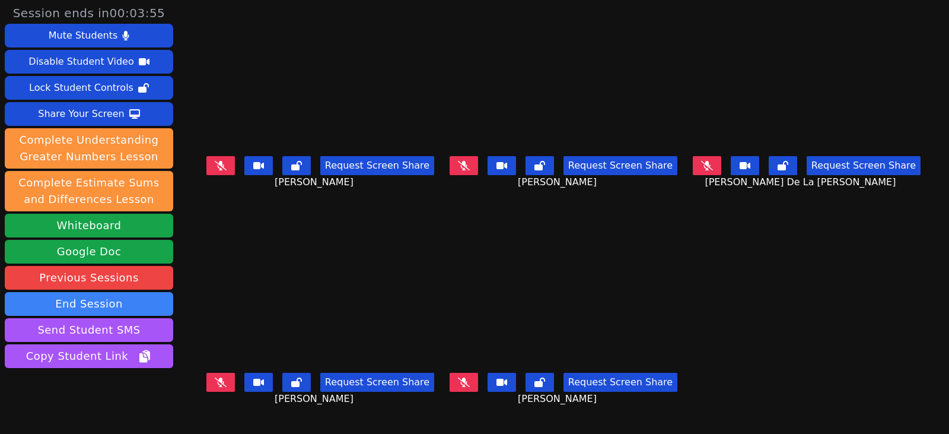
click at [215, 169] on icon at bounding box center [221, 165] width 12 height 9
click at [722, 163] on button at bounding box center [707, 165] width 28 height 19
click at [707, 163] on button at bounding box center [707, 165] width 28 height 19
click at [214, 162] on button at bounding box center [221, 165] width 28 height 19
click at [462, 163] on icon at bounding box center [464, 165] width 12 height 9
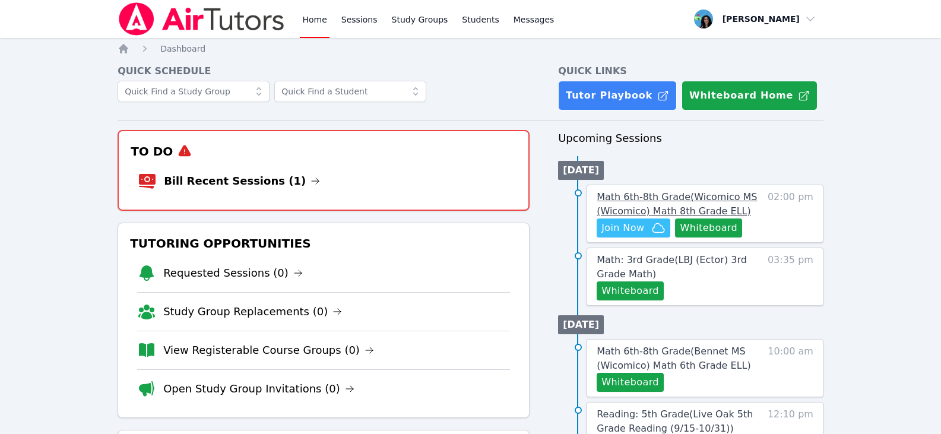
click at [650, 195] on span "Math 6th-8th Grade ( Wicomico MS (Wicomico) Math 8th Grade ELL )" at bounding box center [676, 204] width 160 height 26
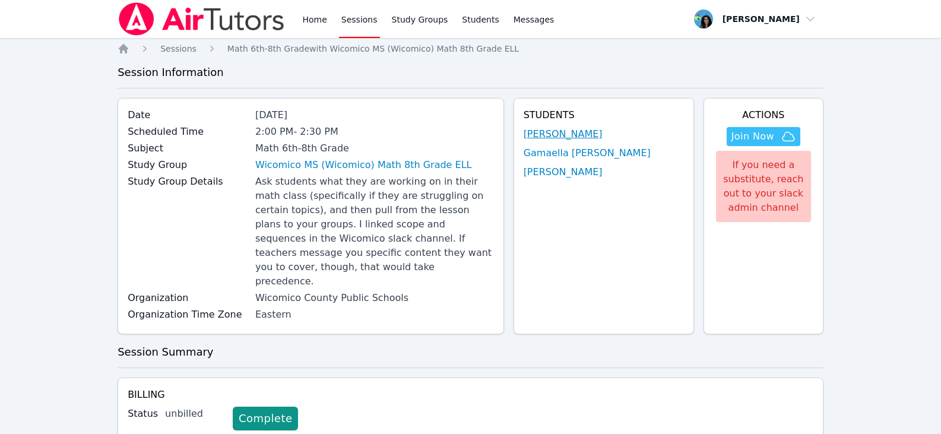
click at [602, 132] on link "[PERSON_NAME]" at bounding box center [562, 134] width 79 height 14
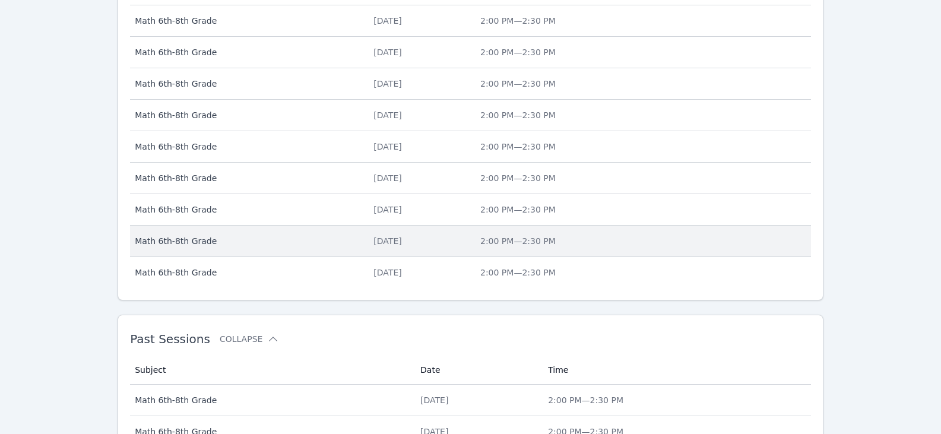
scroll to position [548, 0]
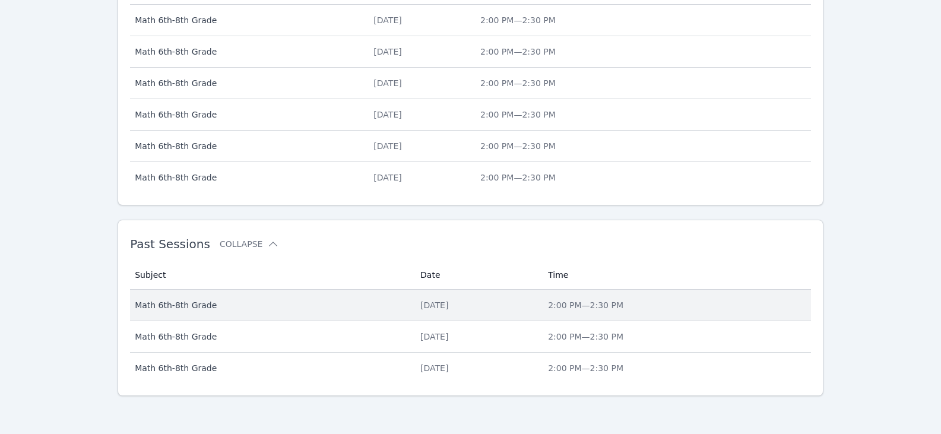
click at [424, 298] on td "Date [DATE]" at bounding box center [477, 305] width 128 height 31
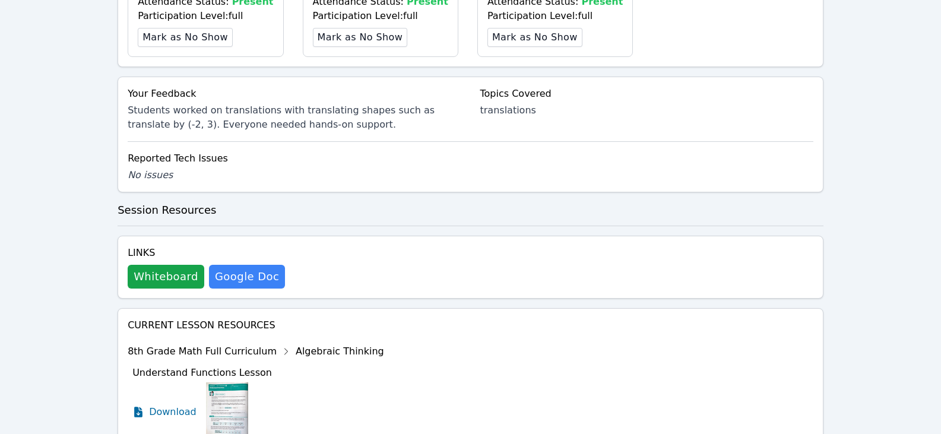
scroll to position [621, 0]
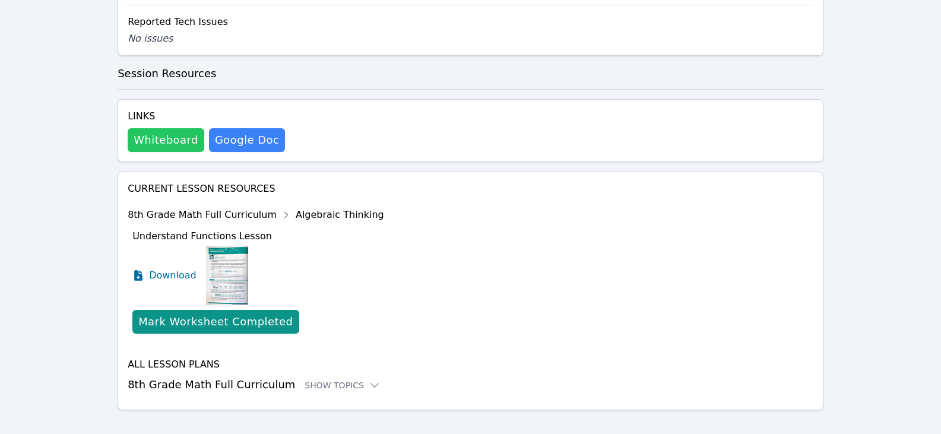
click at [171, 128] on button "Whiteboard" at bounding box center [166, 140] width 77 height 24
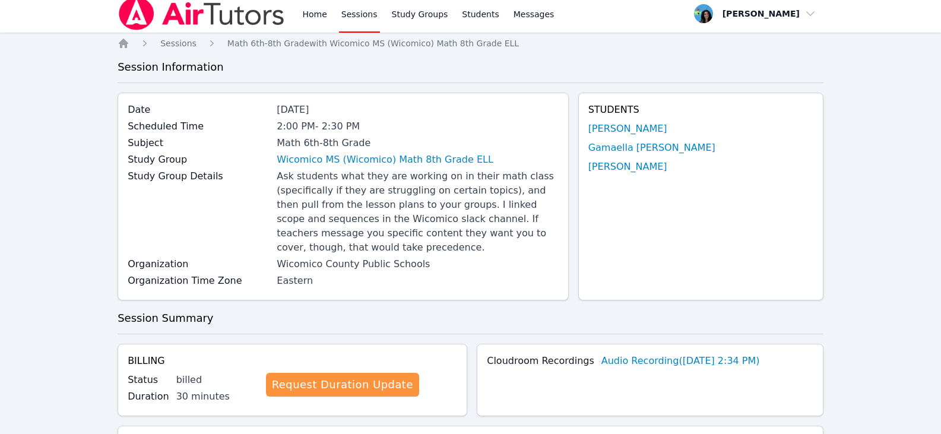
scroll to position [0, 0]
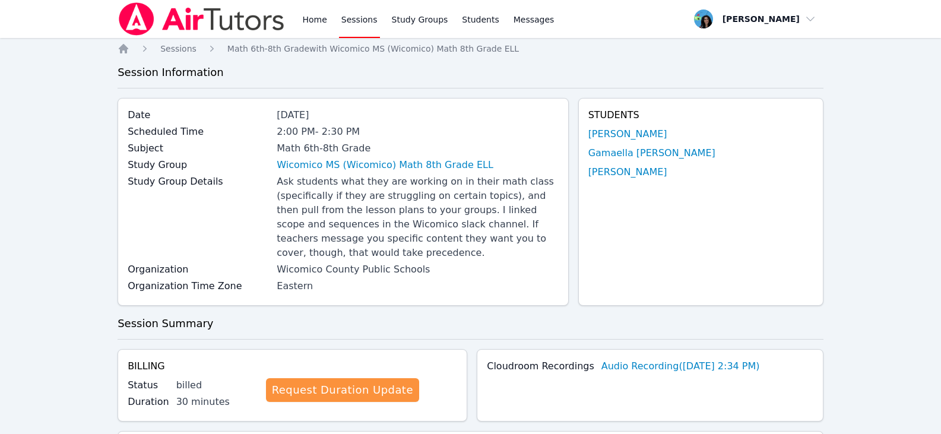
click at [366, 16] on link "Sessions" at bounding box center [359, 19] width 41 height 38
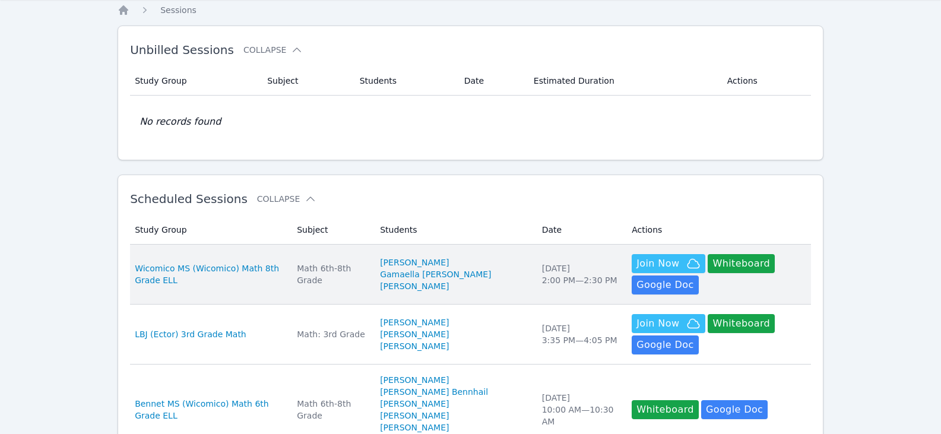
scroll to position [59, 0]
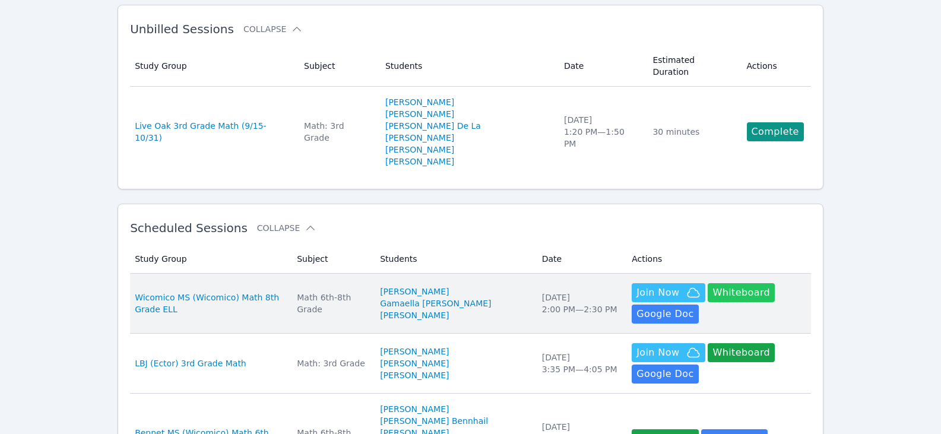
click at [717, 283] on button "Whiteboard" at bounding box center [740, 292] width 67 height 19
click at [373, 274] on td "Subject Math 6th-8th Grade" at bounding box center [331, 304] width 83 height 60
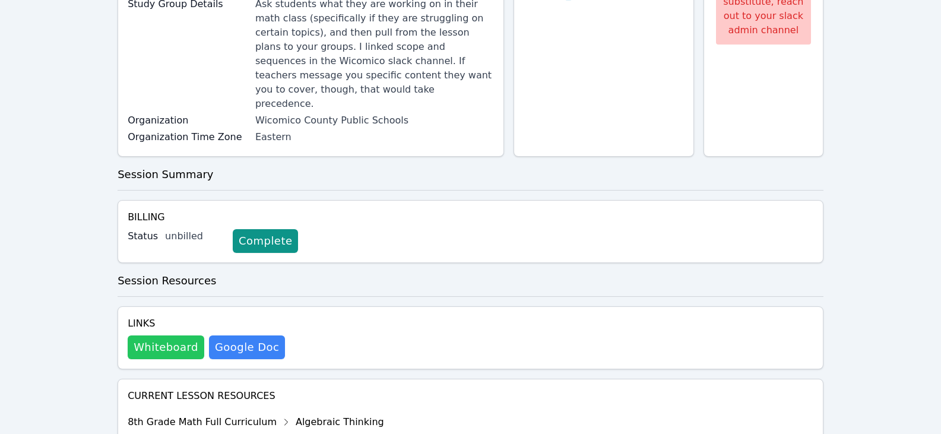
scroll to position [178, 0]
click at [151, 335] on button "Whiteboard" at bounding box center [166, 347] width 77 height 24
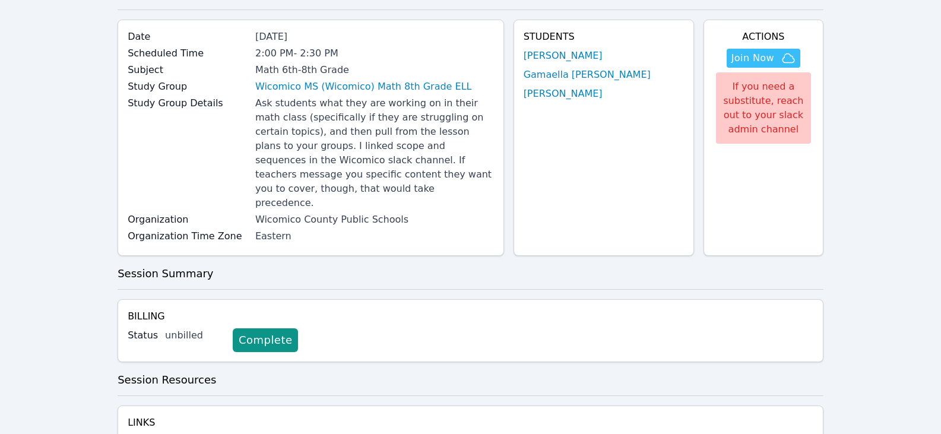
scroll to position [0, 0]
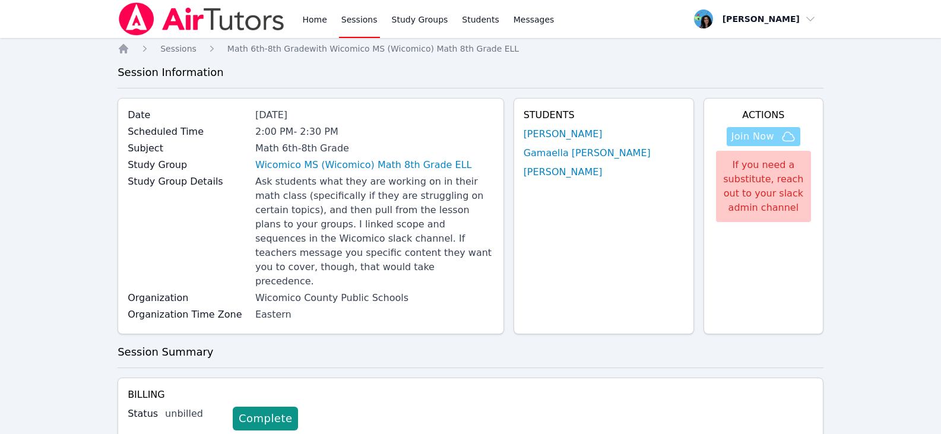
click at [751, 135] on span "Join Now" at bounding box center [752, 136] width 43 height 14
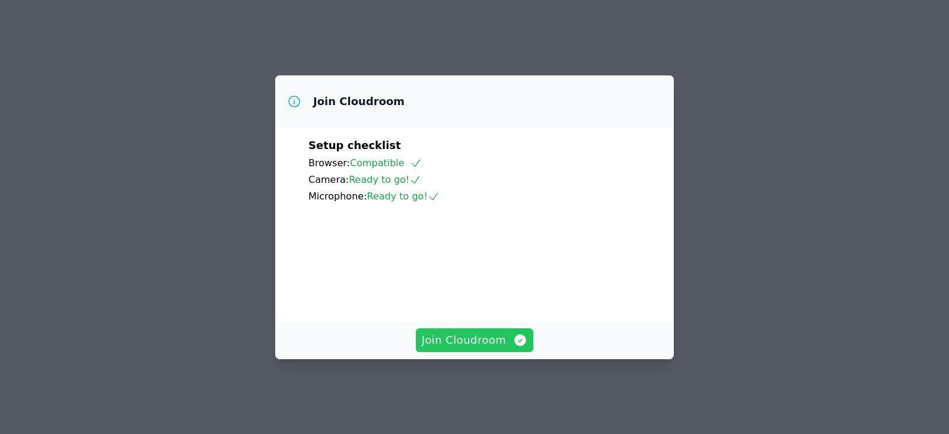
click at [446, 348] on span "Join Cloudroom" at bounding box center [475, 340] width 106 height 17
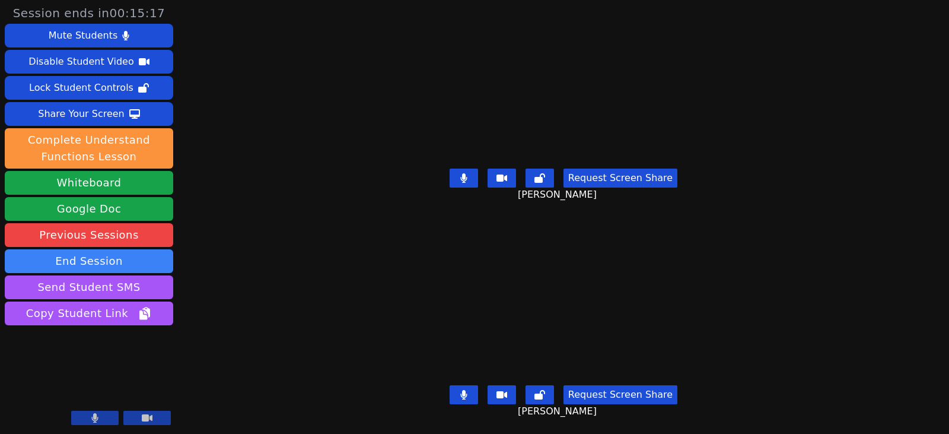
click at [459, 389] on button at bounding box center [464, 394] width 28 height 19
drag, startPoint x: 471, startPoint y: 173, endPoint x: 466, endPoint y: 186, distance: 14.7
click at [471, 173] on button at bounding box center [464, 178] width 28 height 19
click at [470, 390] on icon at bounding box center [464, 394] width 12 height 9
click at [458, 386] on button at bounding box center [464, 394] width 28 height 19
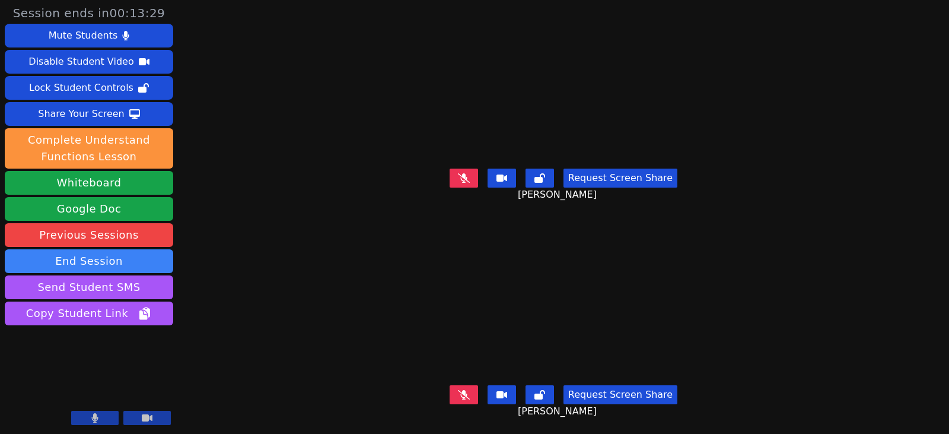
click at [473, 385] on button at bounding box center [464, 394] width 28 height 19
click at [467, 390] on icon at bounding box center [463, 394] width 7 height 9
drag, startPoint x: 474, startPoint y: 177, endPoint x: 221, endPoint y: 237, distance: 259.7
click at [474, 177] on button at bounding box center [464, 178] width 28 height 19
click at [471, 170] on button at bounding box center [464, 178] width 28 height 19
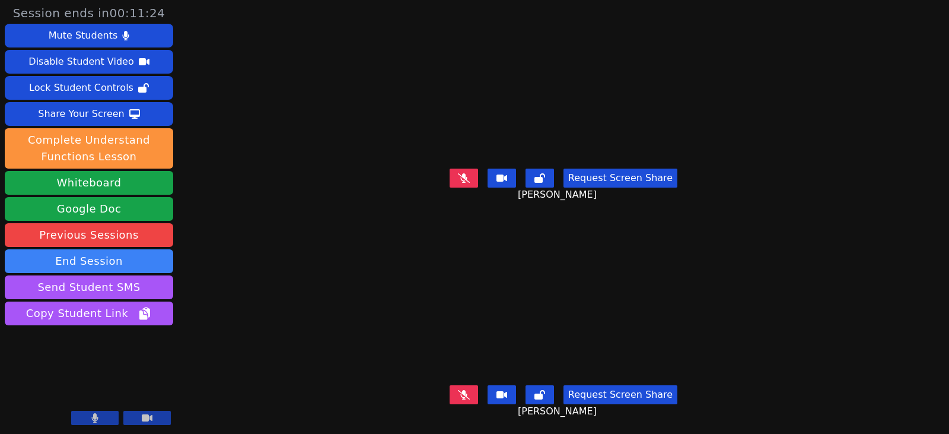
drag, startPoint x: 476, startPoint y: 389, endPoint x: 469, endPoint y: 389, distance: 7.1
click at [476, 389] on button at bounding box center [464, 394] width 28 height 19
drag, startPoint x: 462, startPoint y: 386, endPoint x: 420, endPoint y: 385, distance: 41.6
click at [462, 386] on button at bounding box center [464, 394] width 28 height 19
click at [465, 173] on icon at bounding box center [464, 177] width 12 height 9
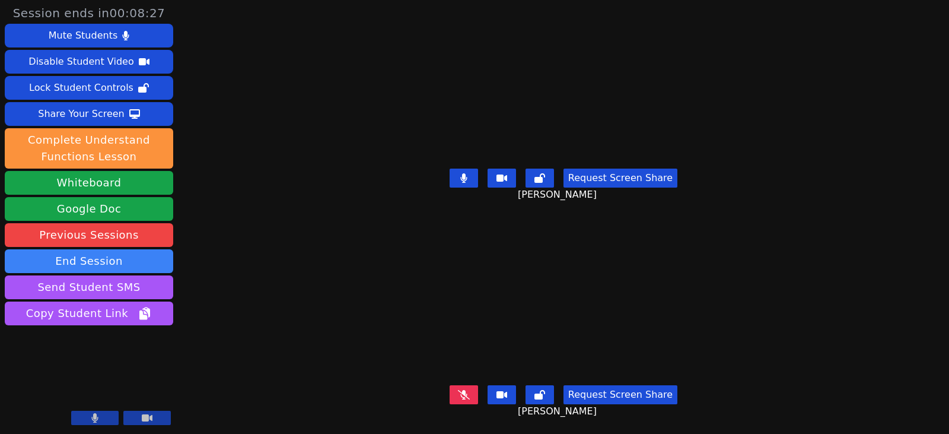
click at [470, 390] on icon at bounding box center [464, 394] width 12 height 9
click at [475, 179] on button at bounding box center [464, 178] width 28 height 19
click at [476, 386] on button at bounding box center [464, 394] width 28 height 19
click at [474, 176] on button at bounding box center [464, 178] width 28 height 19
click at [458, 385] on button at bounding box center [464, 394] width 28 height 19
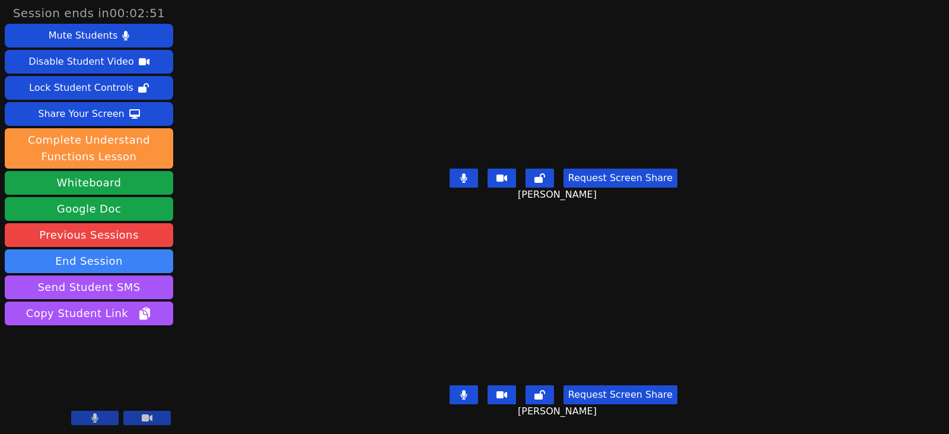
click at [464, 176] on icon at bounding box center [463, 177] width 7 height 9
click at [456, 387] on button at bounding box center [464, 394] width 28 height 19
drag, startPoint x: 463, startPoint y: 386, endPoint x: 408, endPoint y: 381, distance: 55.4
click at [463, 390] on icon at bounding box center [464, 394] width 12 height 9
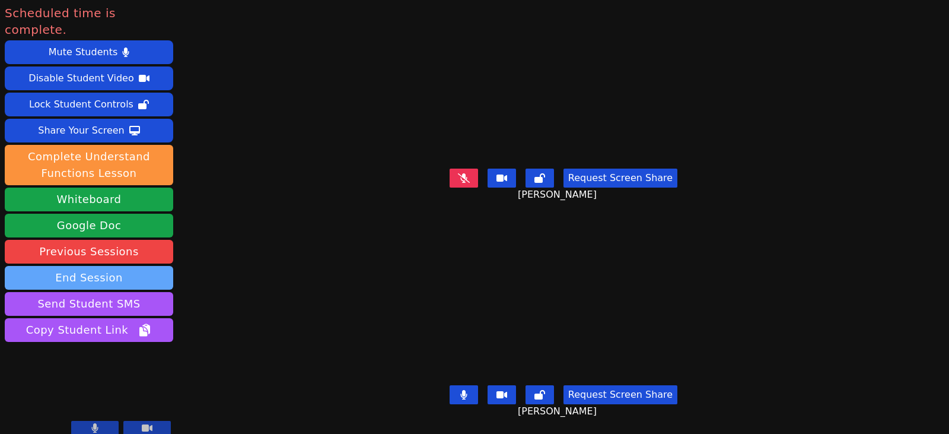
click at [155, 266] on button "End Session" at bounding box center [89, 278] width 169 height 24
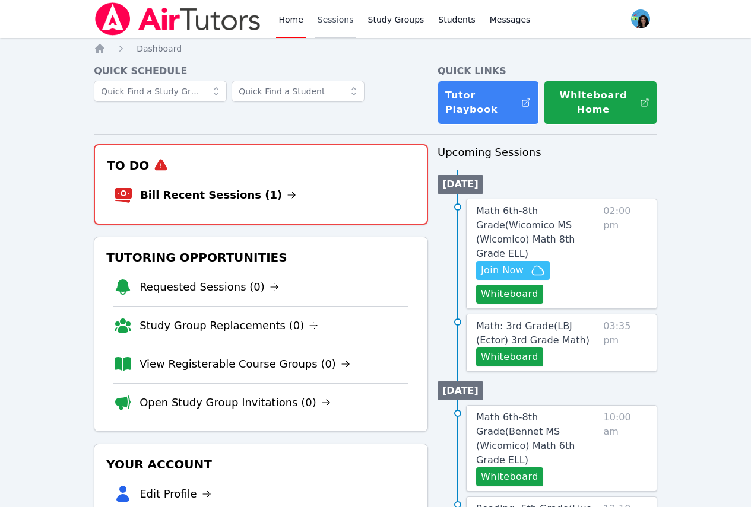
click at [342, 26] on link "Sessions" at bounding box center [335, 19] width 41 height 38
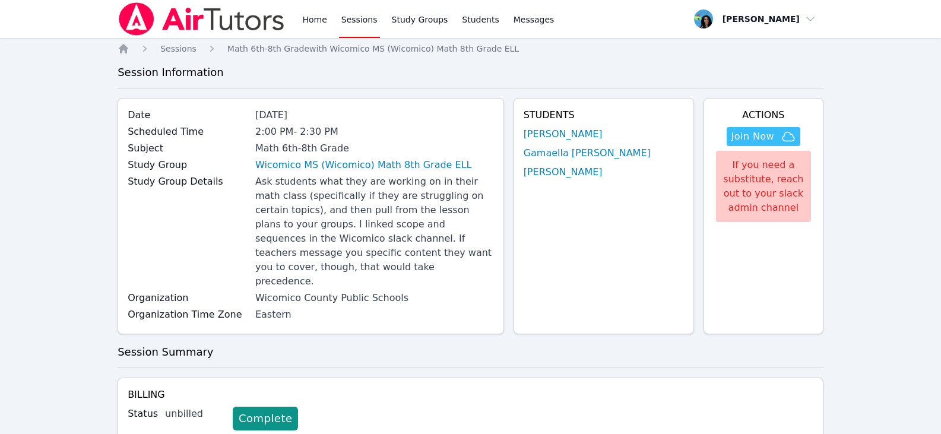
click at [364, 20] on link "Sessions" at bounding box center [359, 19] width 41 height 38
